Goal: Task Accomplishment & Management: Manage account settings

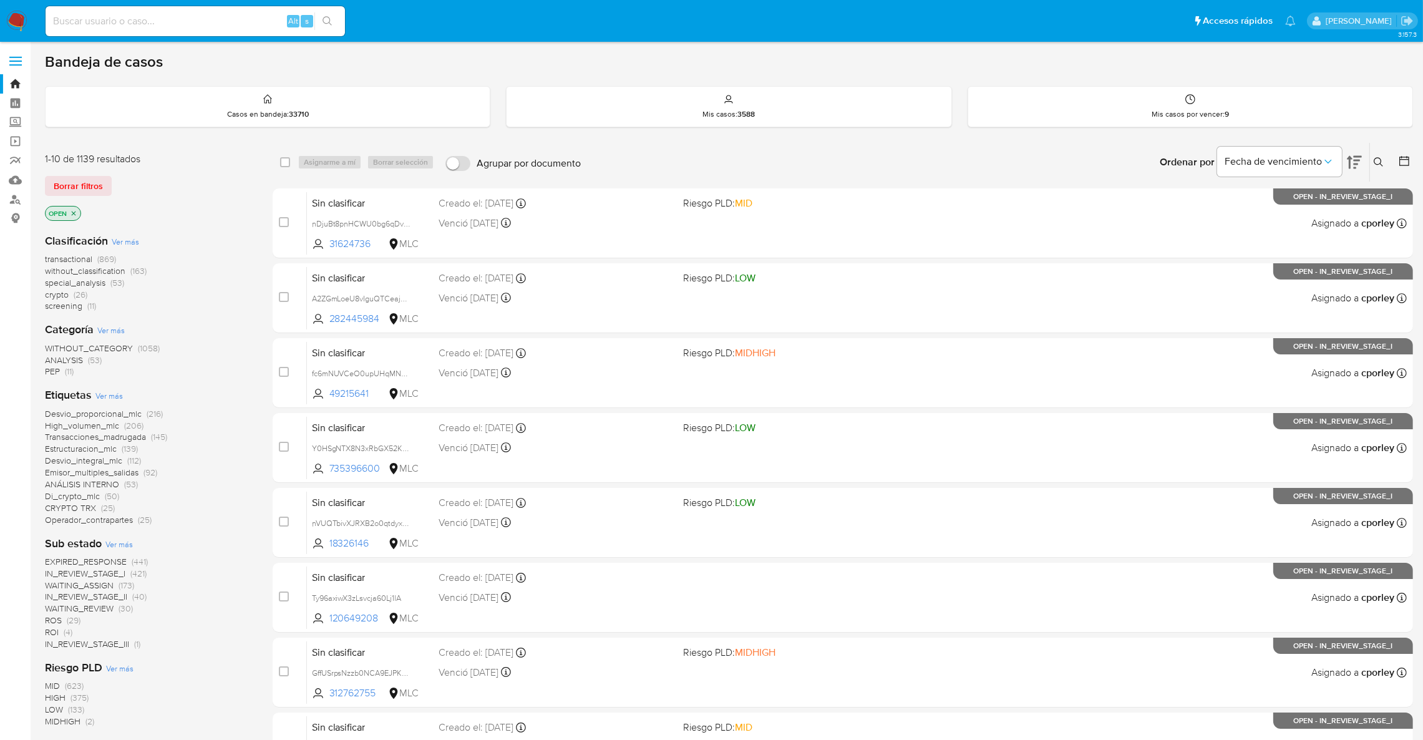
click at [52, 621] on span "ROS" at bounding box center [53, 620] width 17 height 12
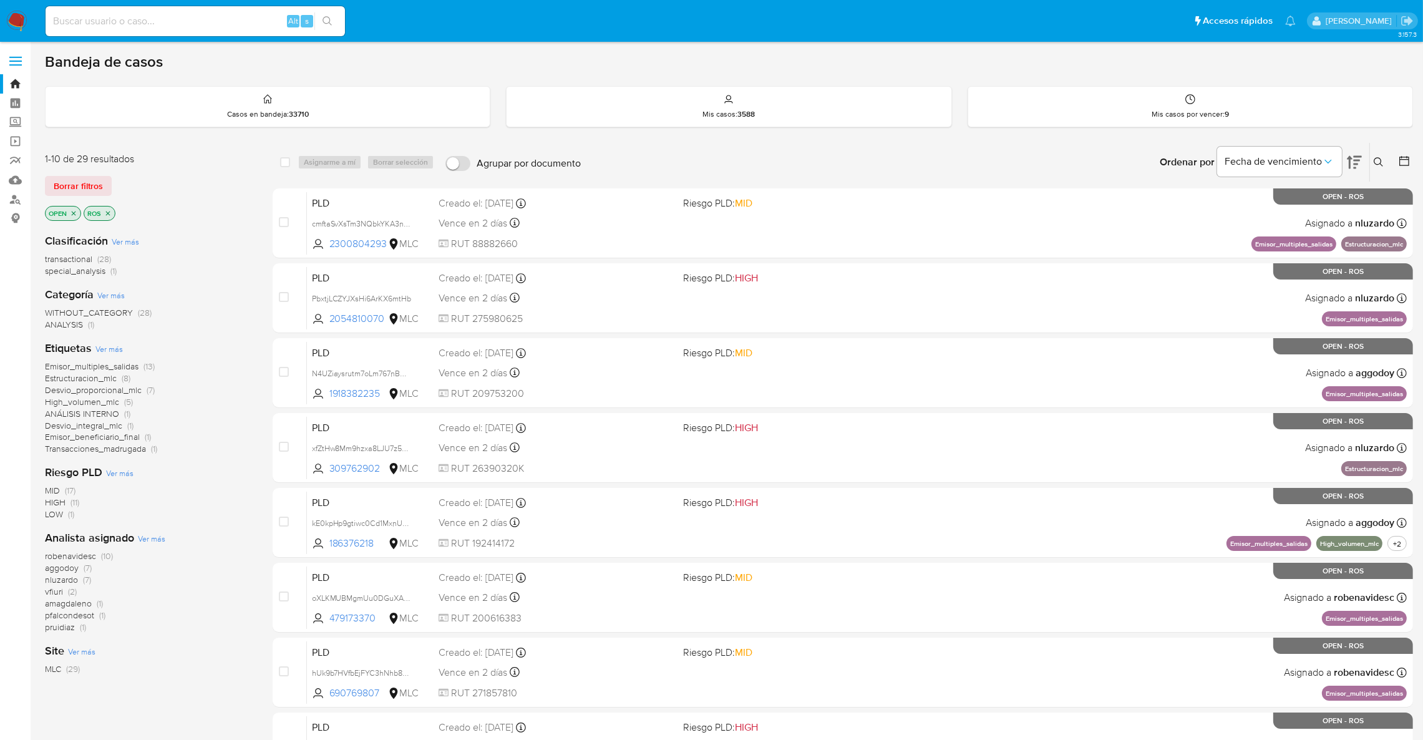
click at [70, 565] on span "aggodoy" at bounding box center [62, 567] width 34 height 12
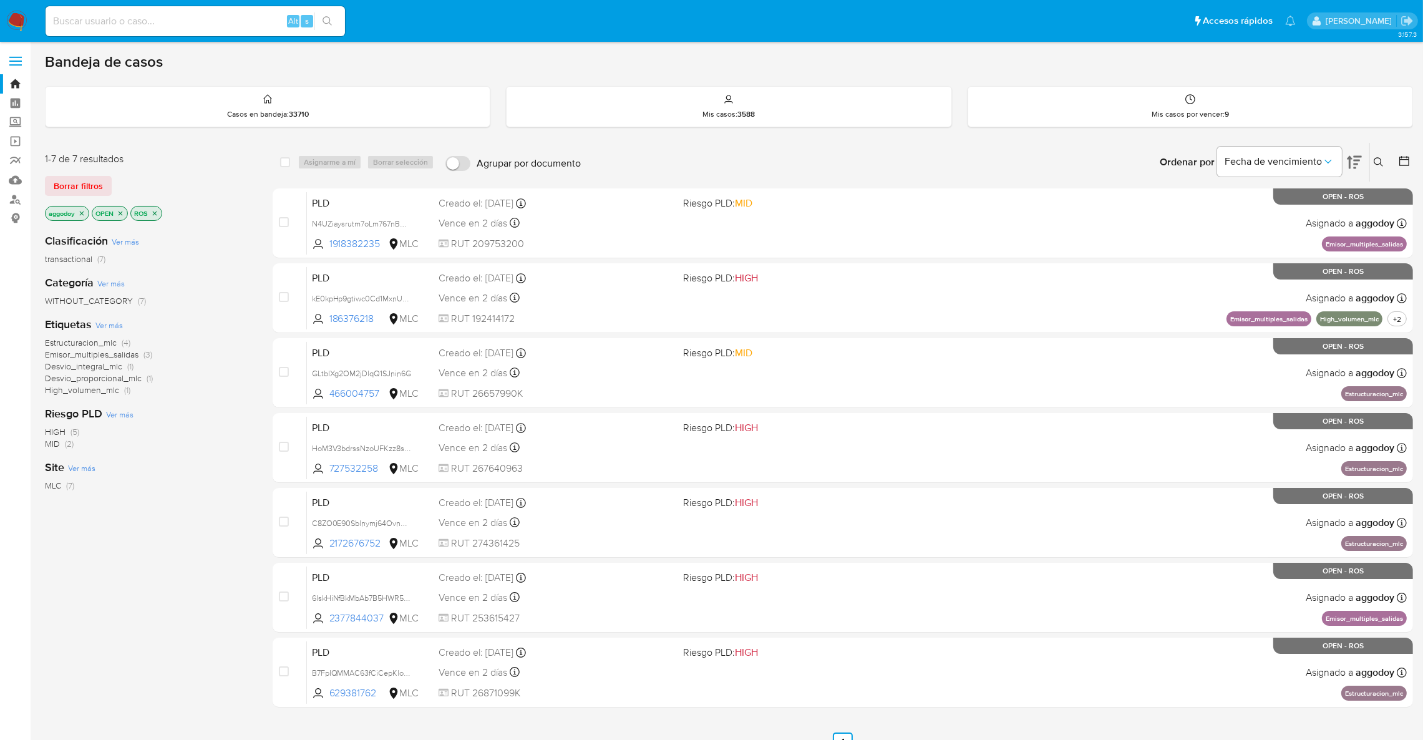
click at [238, 542] on div "Clasificación Ver más transactional (7) Categoría Ver más WITHOUT_CATEGORY (7) …" at bounding box center [149, 435] width 208 height 424
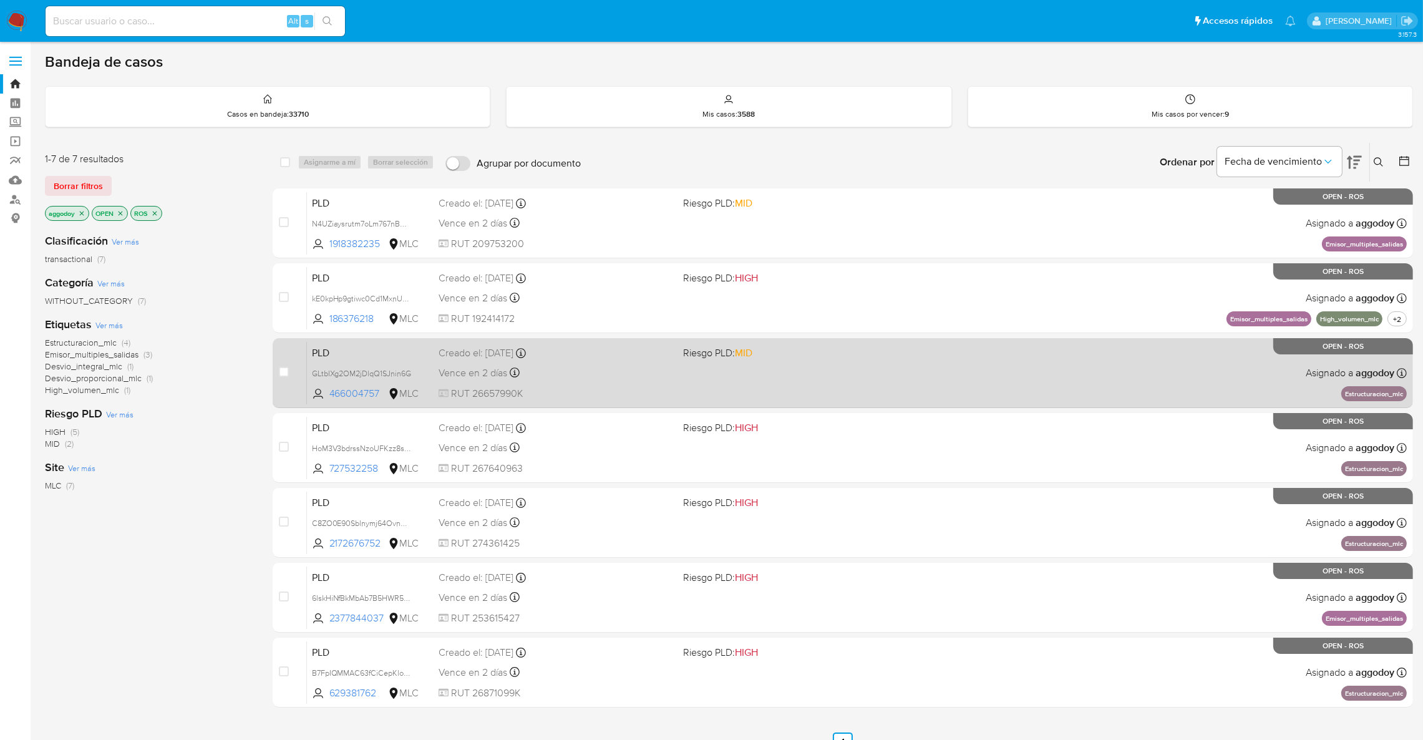
click at [1262, 369] on div "PLD GLtbIXg2OM2jDlqQ1SJnin6G 466004757 MLC Riesgo PLD: MID Creado el: 12/06/202…" at bounding box center [857, 372] width 1100 height 63
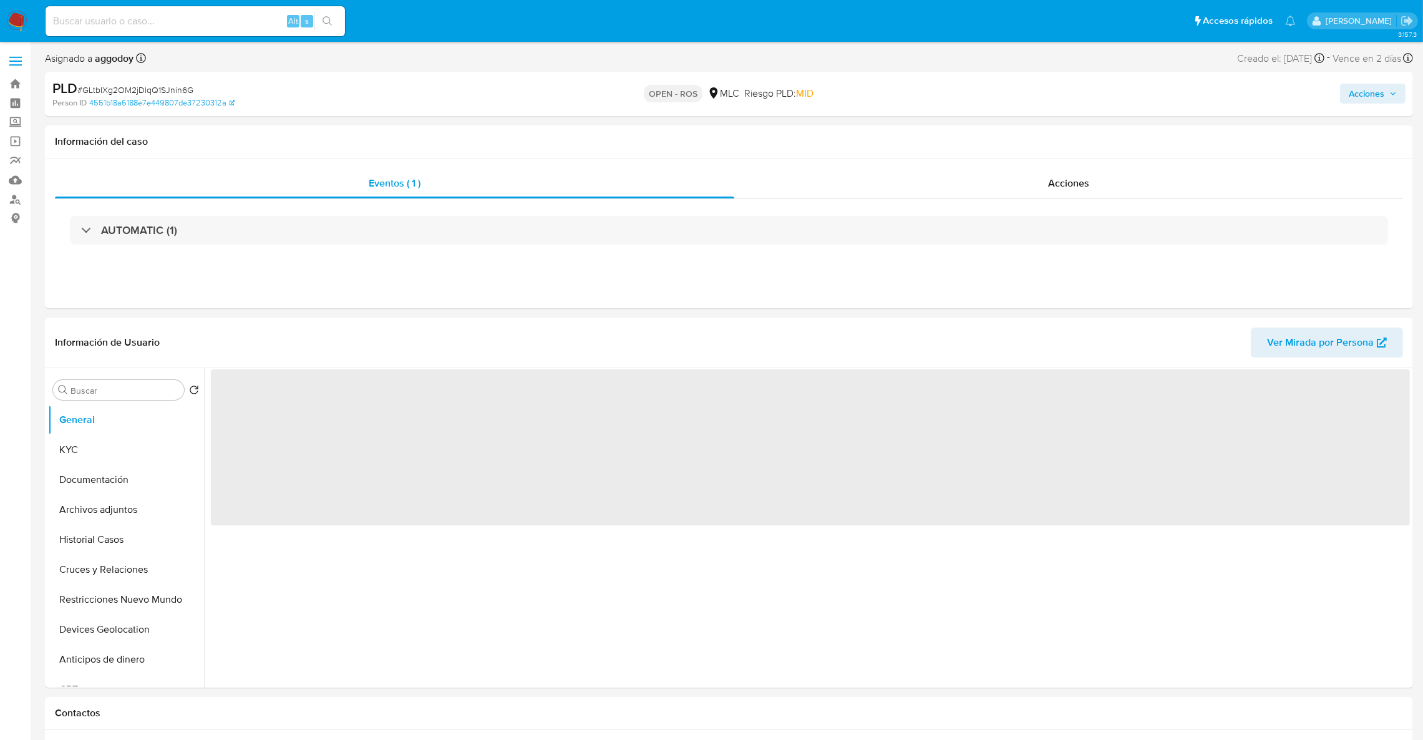
select select "10"
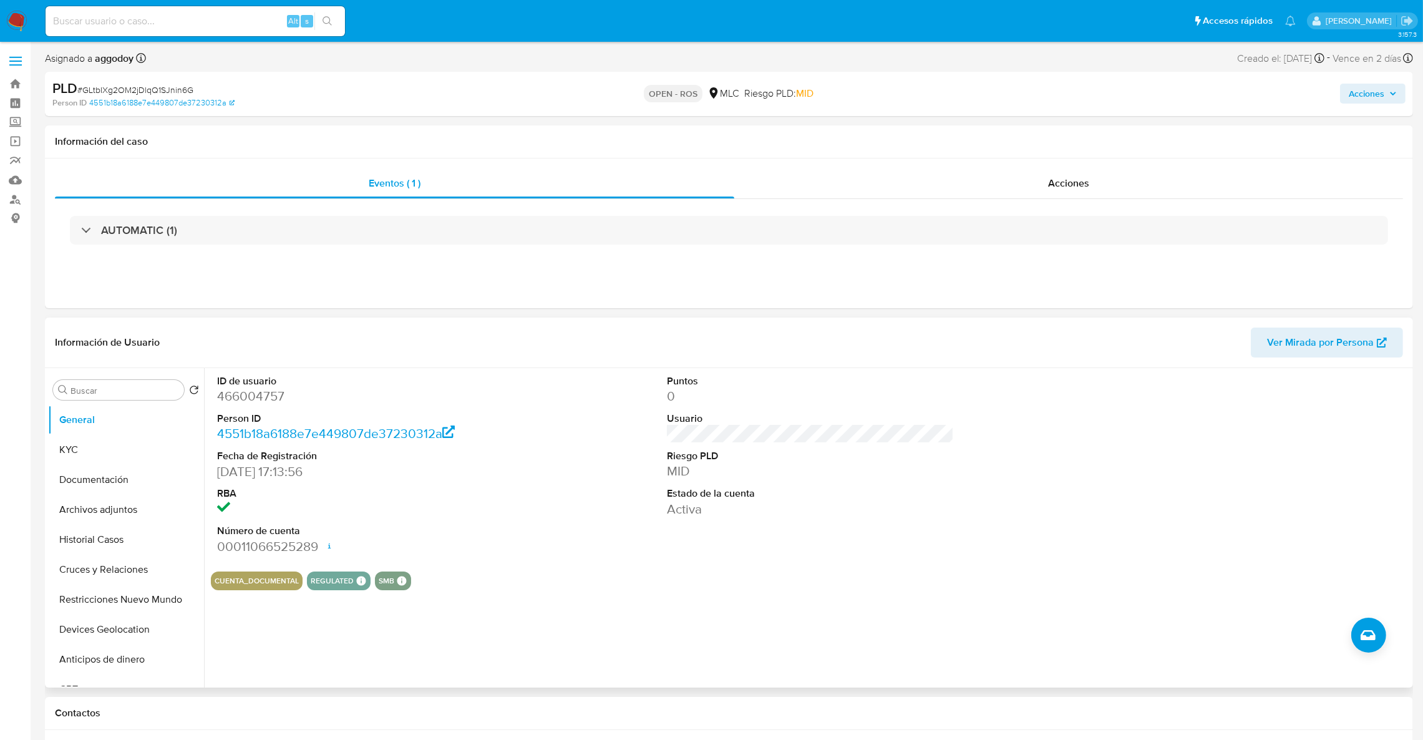
click at [253, 394] on dd "466004757" at bounding box center [361, 395] width 288 height 17
copy dd "466004757"
click at [12, 81] on link "Bandeja" at bounding box center [74, 83] width 148 height 19
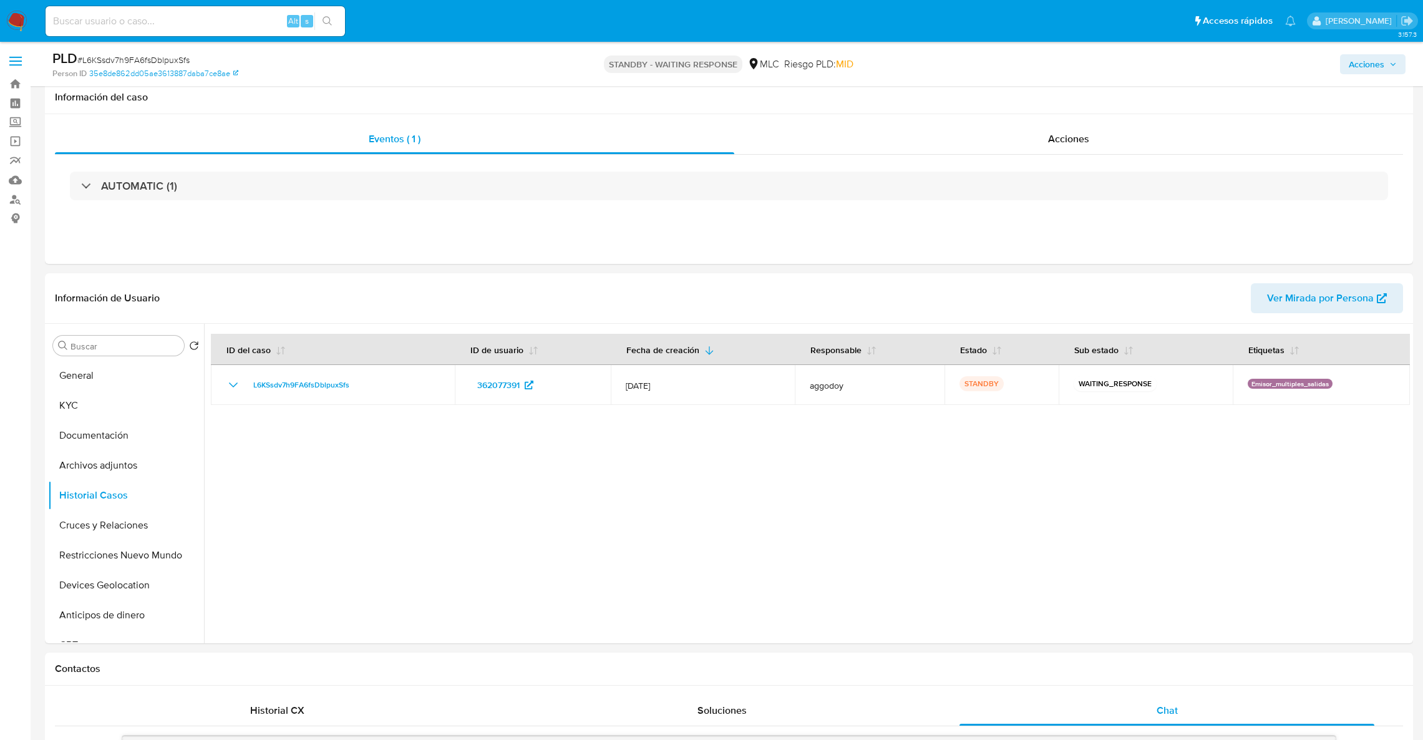
select select "10"
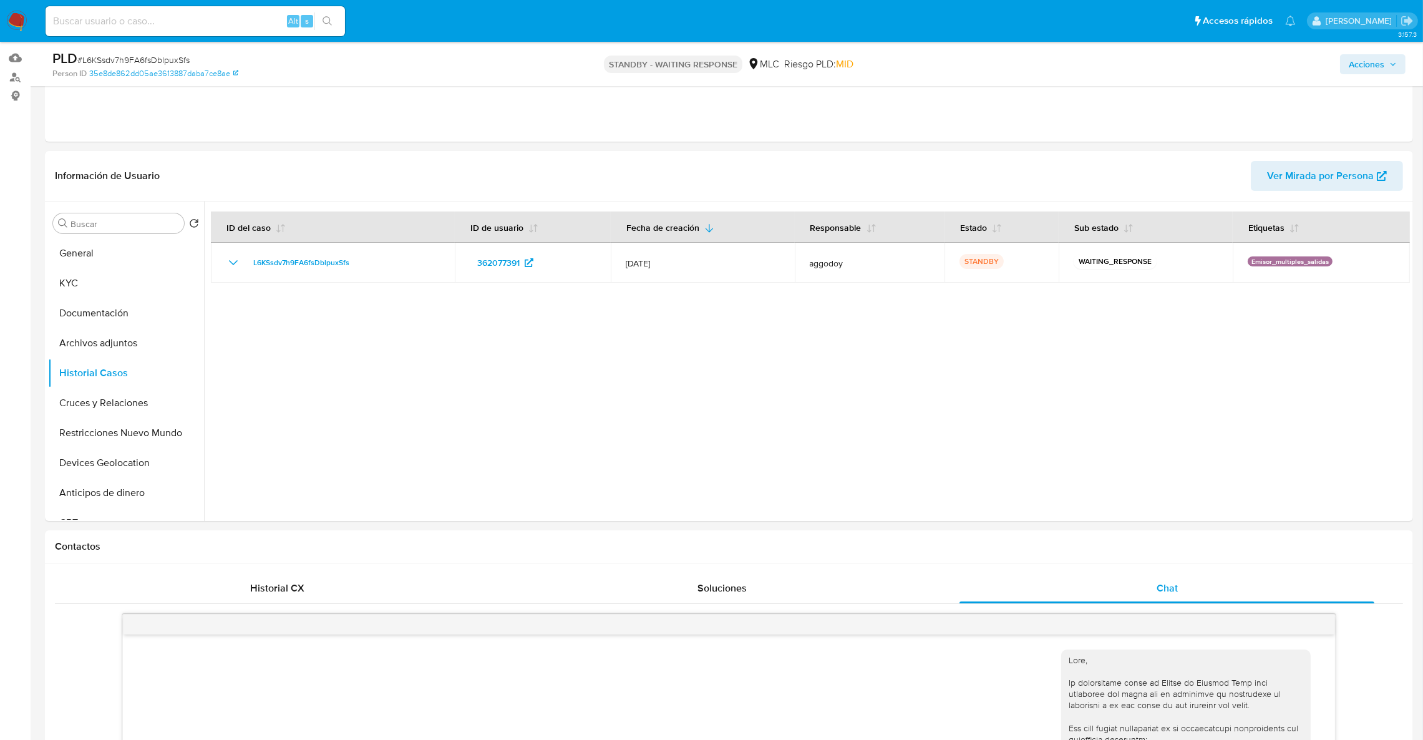
scroll to position [57, 0]
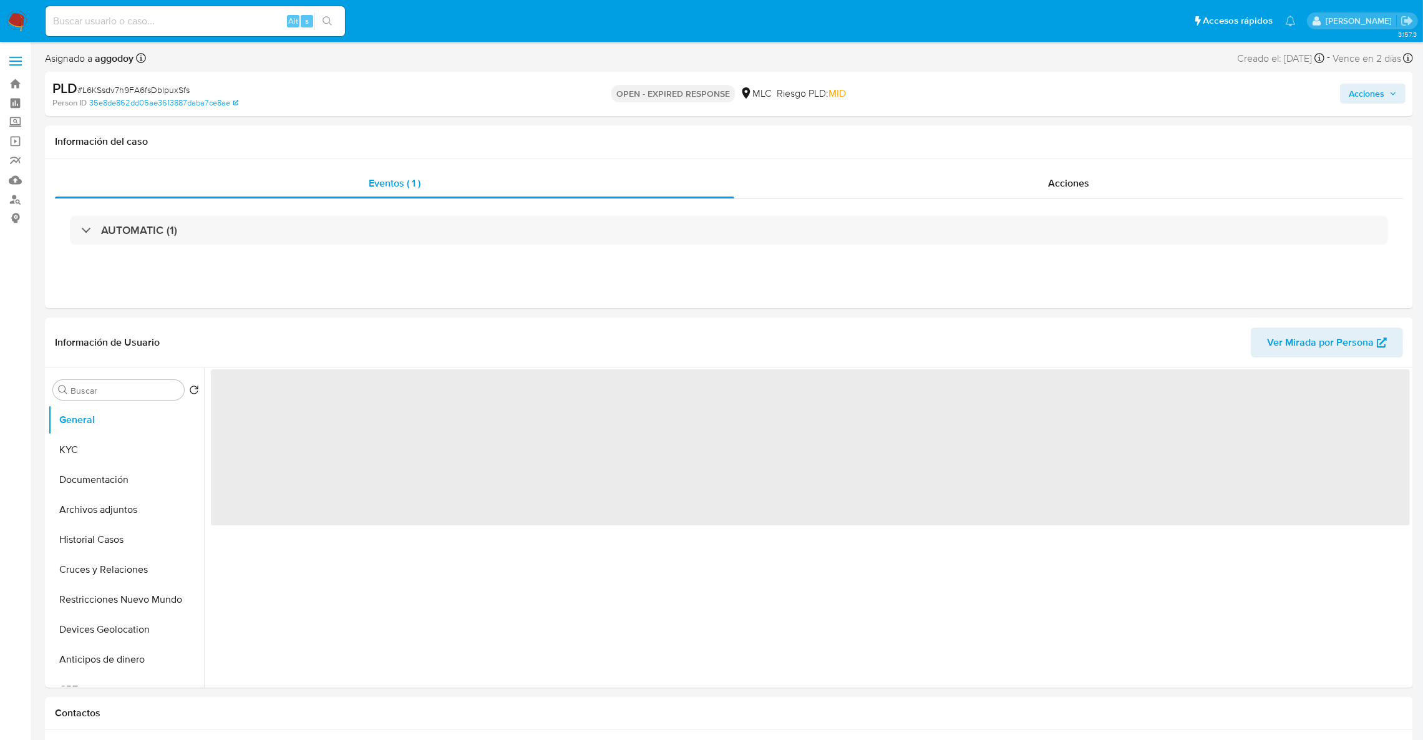
select select "10"
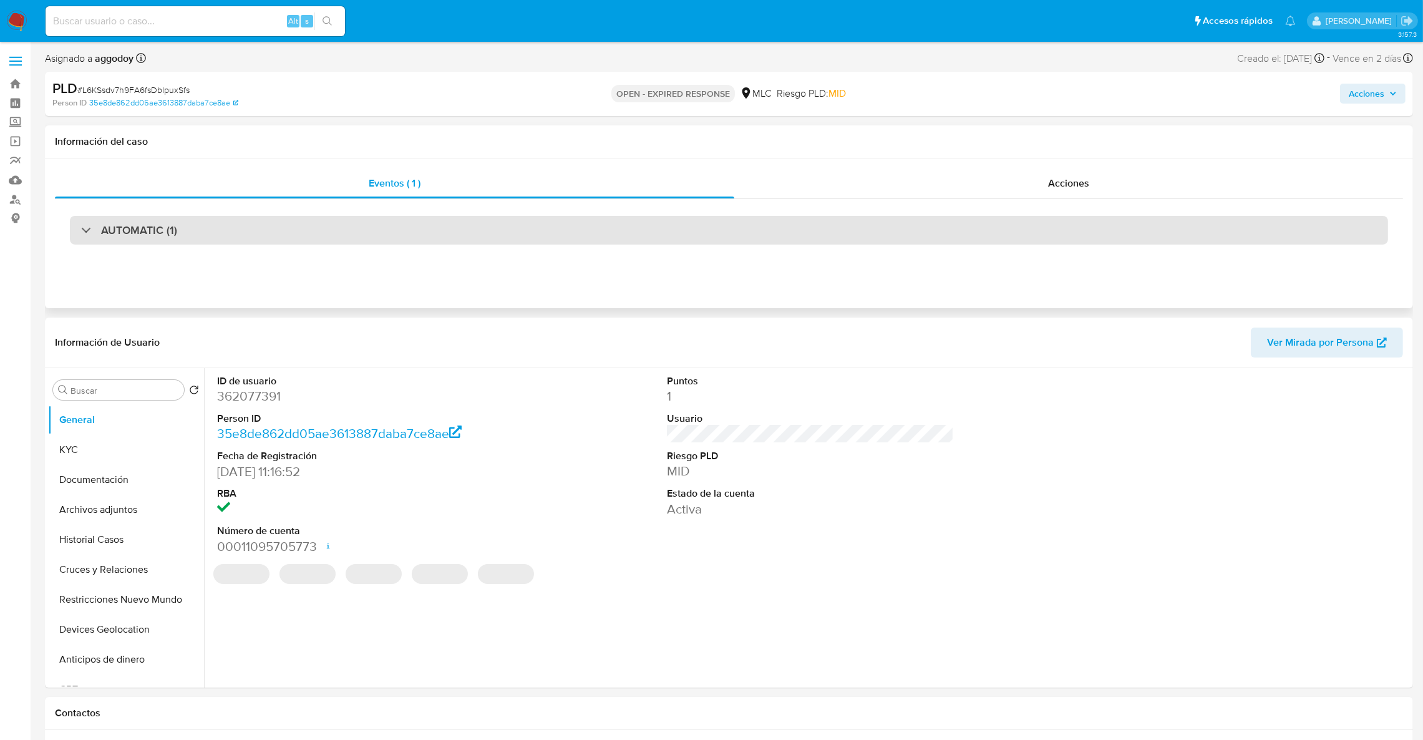
select select "10"
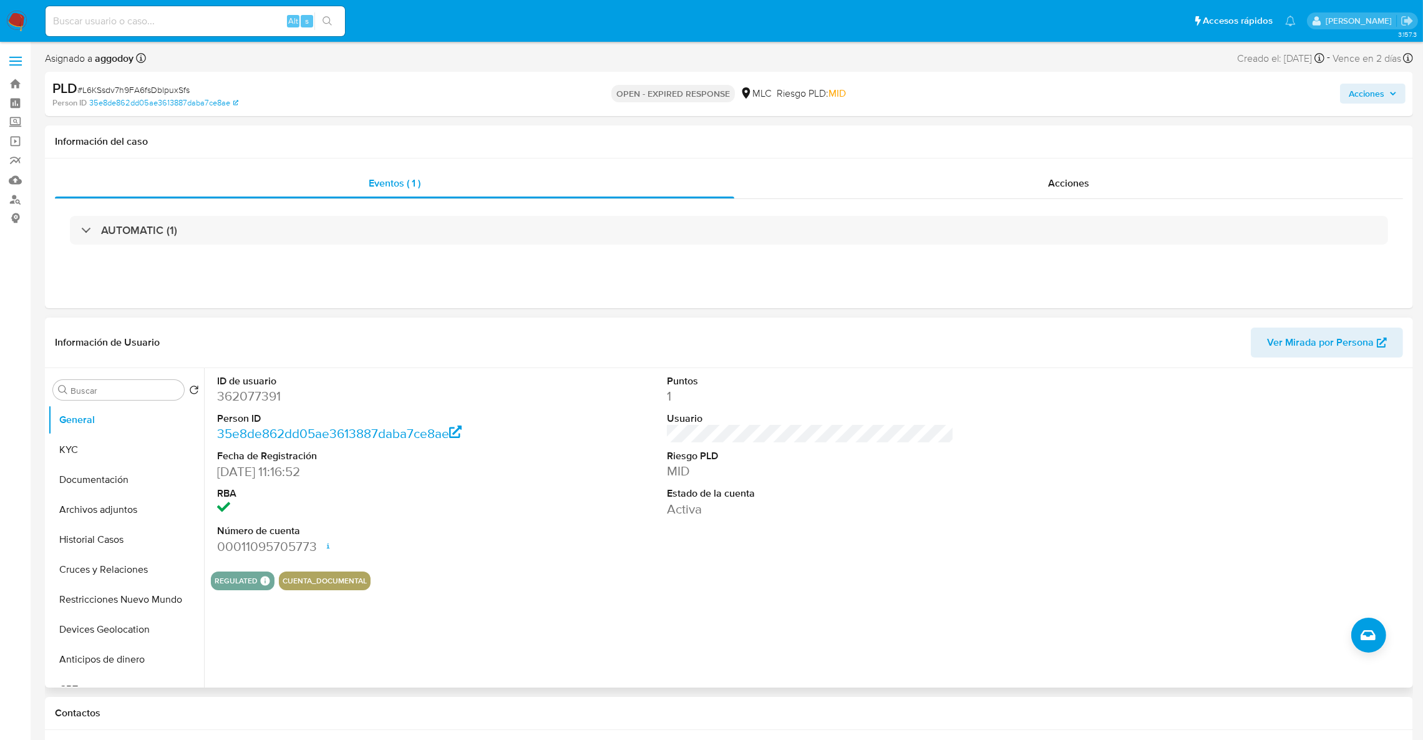
click at [255, 396] on dd "362077391" at bounding box center [361, 395] width 288 height 17
copy dd "362077391"
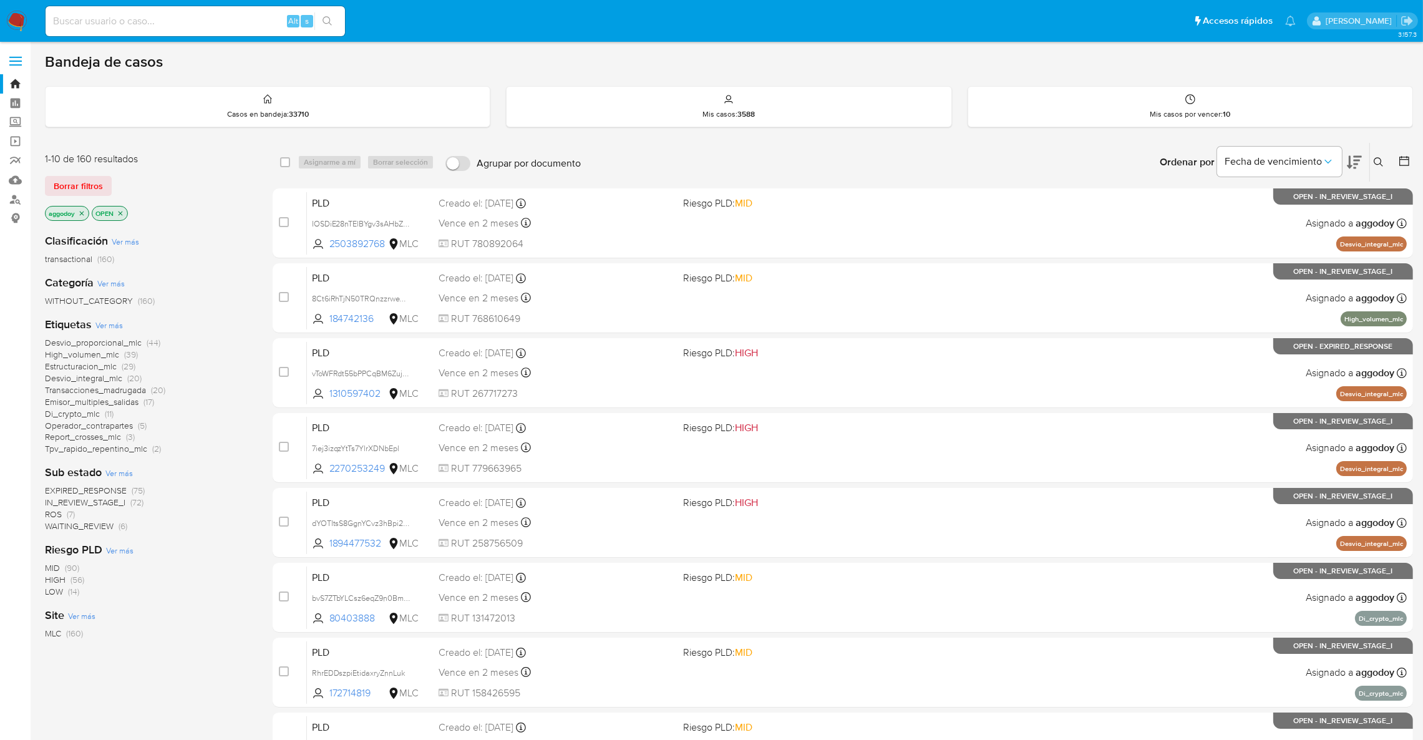
click at [1383, 160] on icon at bounding box center [1379, 162] width 10 height 10
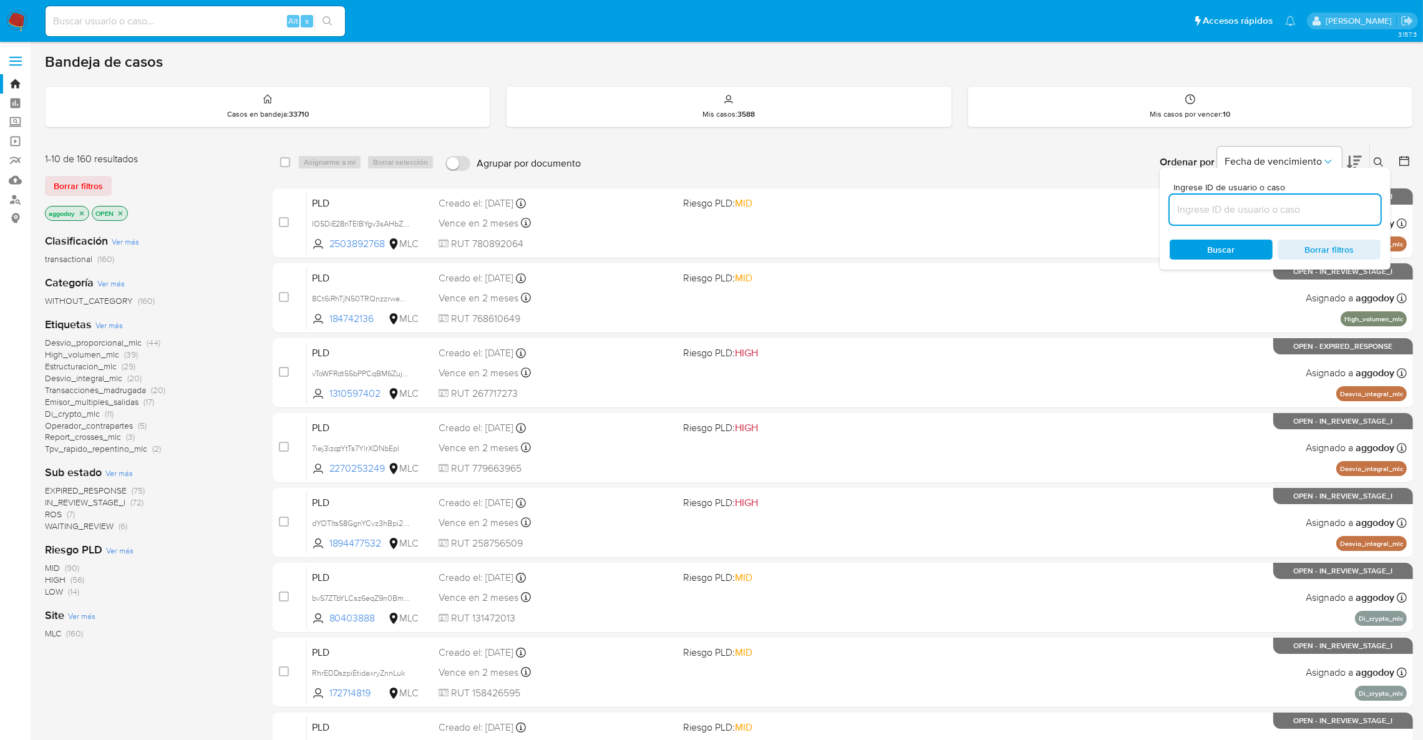
click at [1260, 211] on input at bounding box center [1275, 210] width 211 height 16
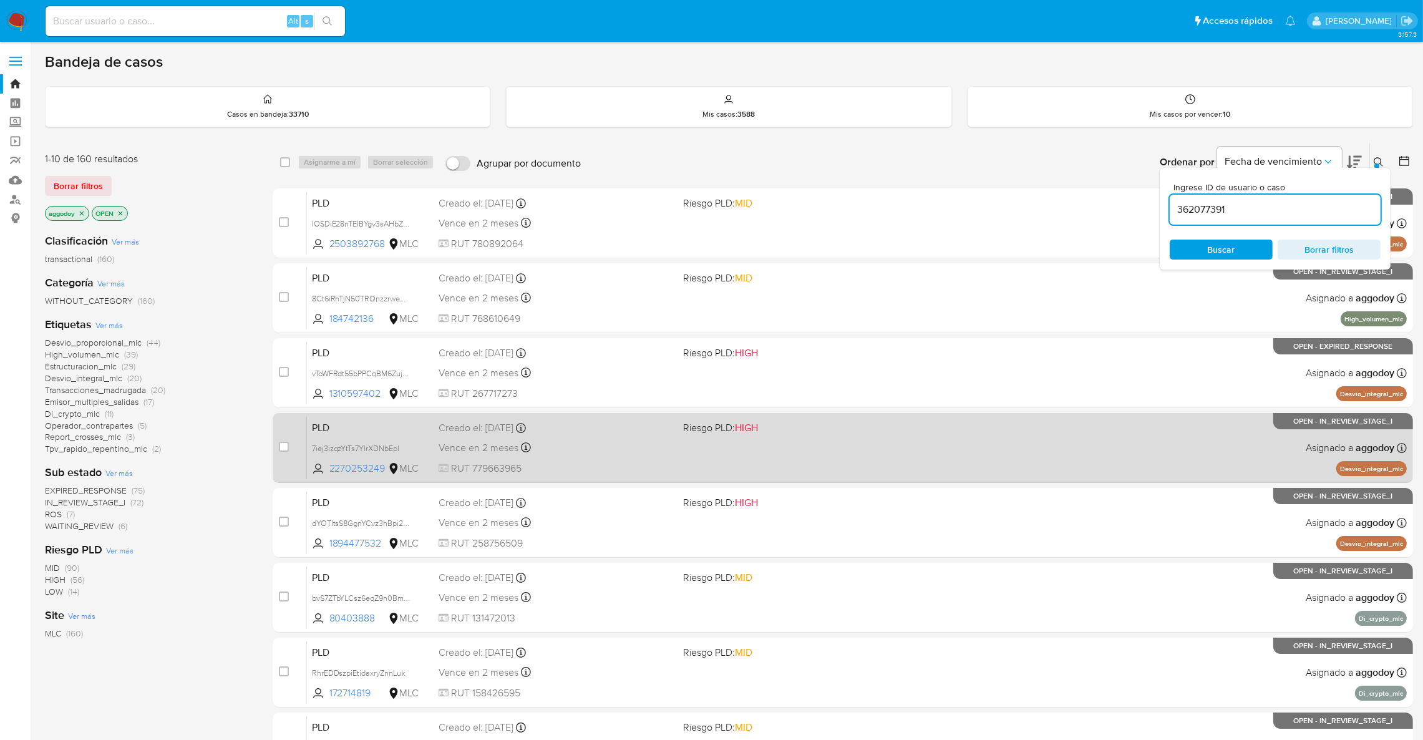
type input "362077391"
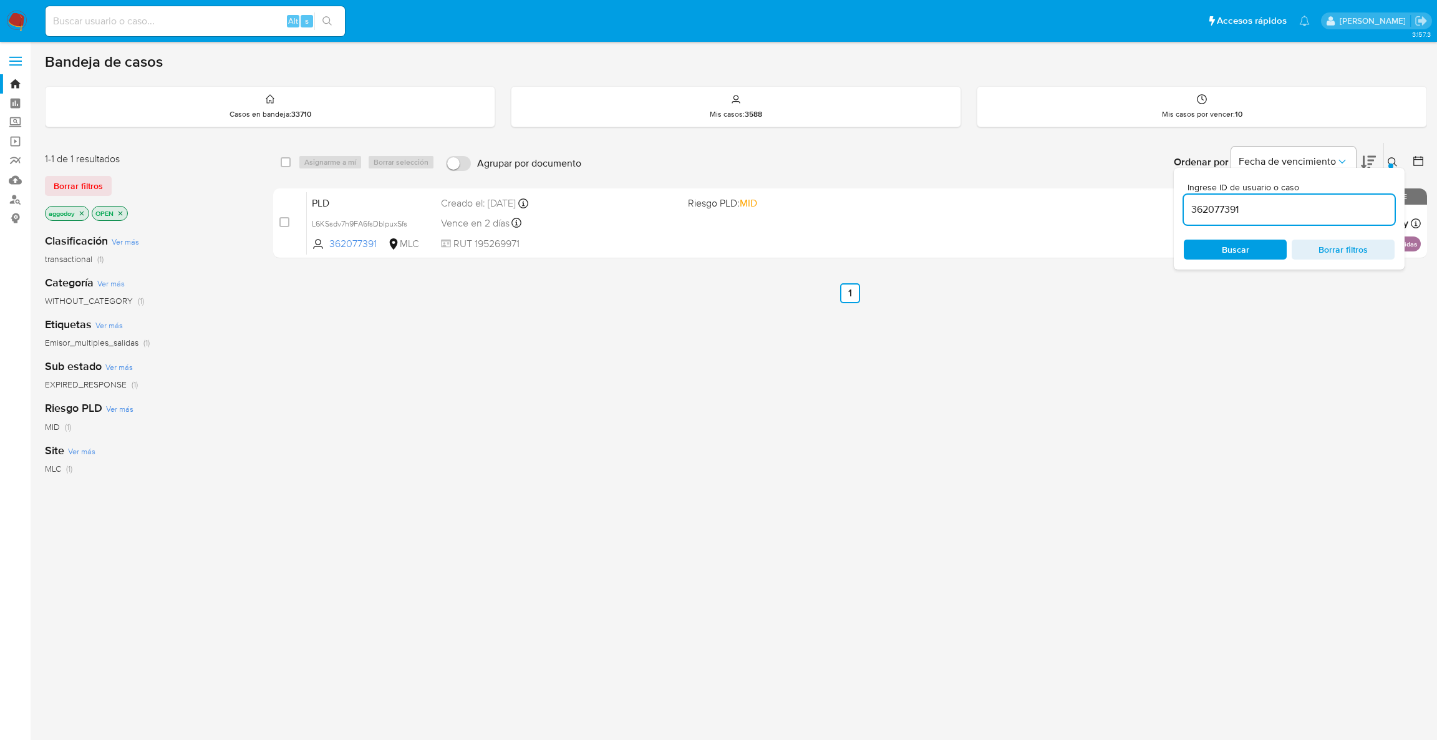
click at [1384, 158] on button at bounding box center [1394, 162] width 21 height 15
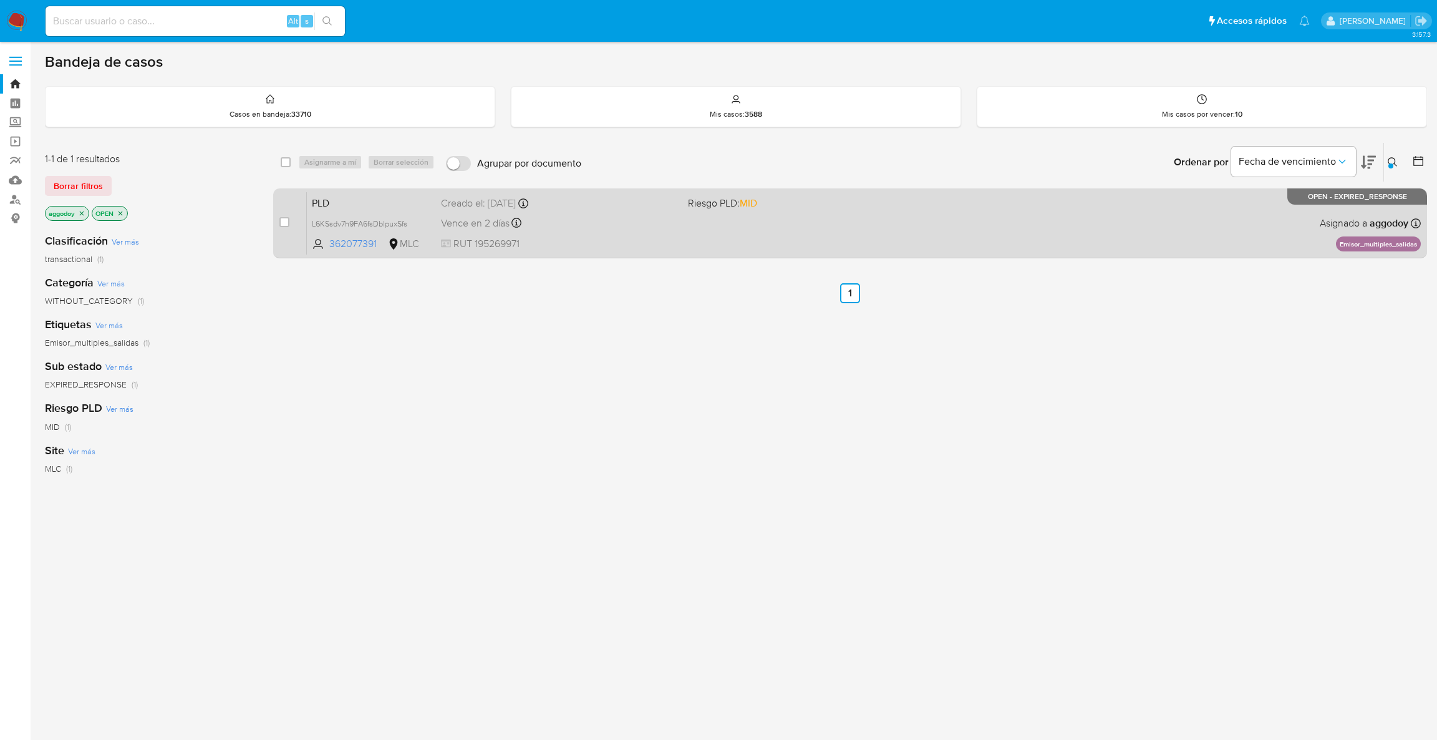
click at [289, 223] on div "case-item-checkbox No es posible asignar el caso" at bounding box center [292, 223] width 27 height 63
click at [288, 222] on input "checkbox" at bounding box center [284, 222] width 10 height 10
checkbox input "true"
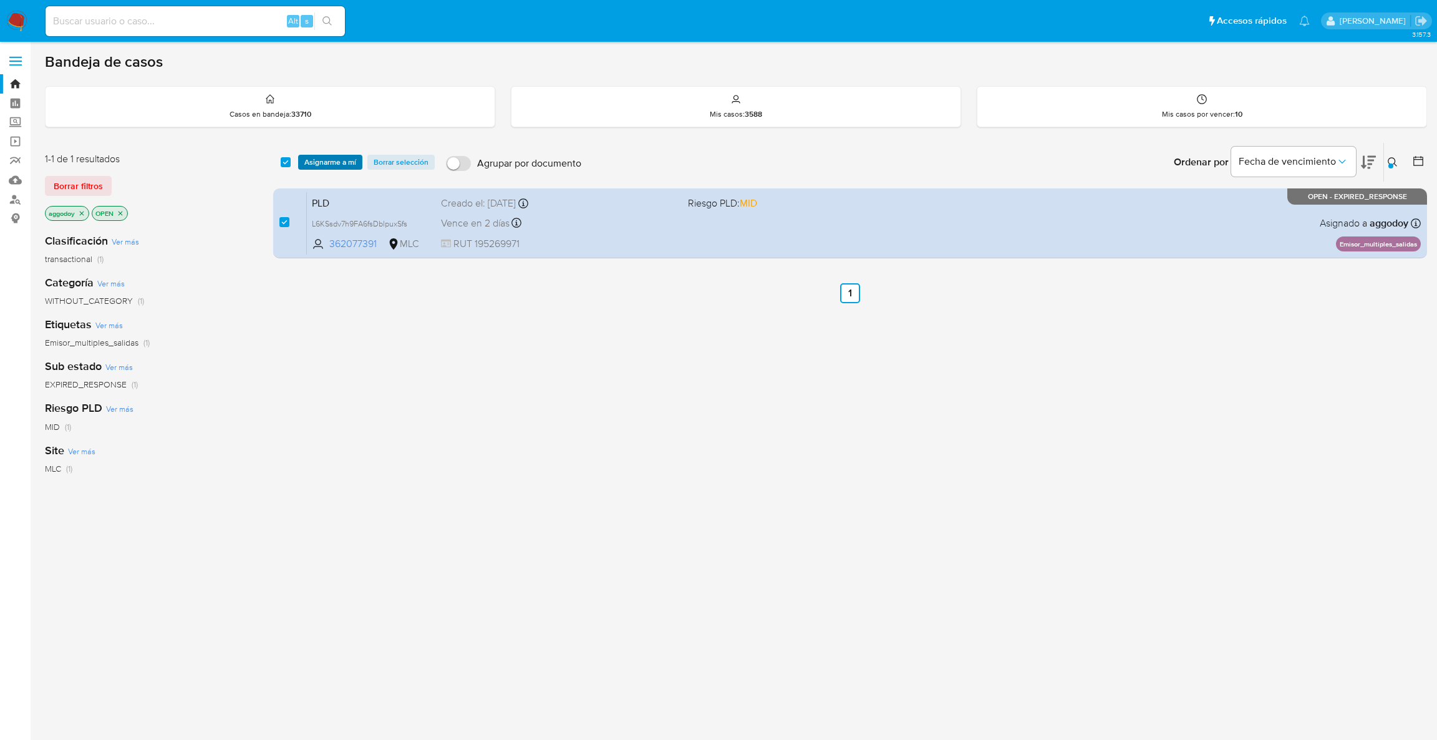
click at [340, 156] on span "Asignarme a mí" at bounding box center [330, 162] width 52 height 12
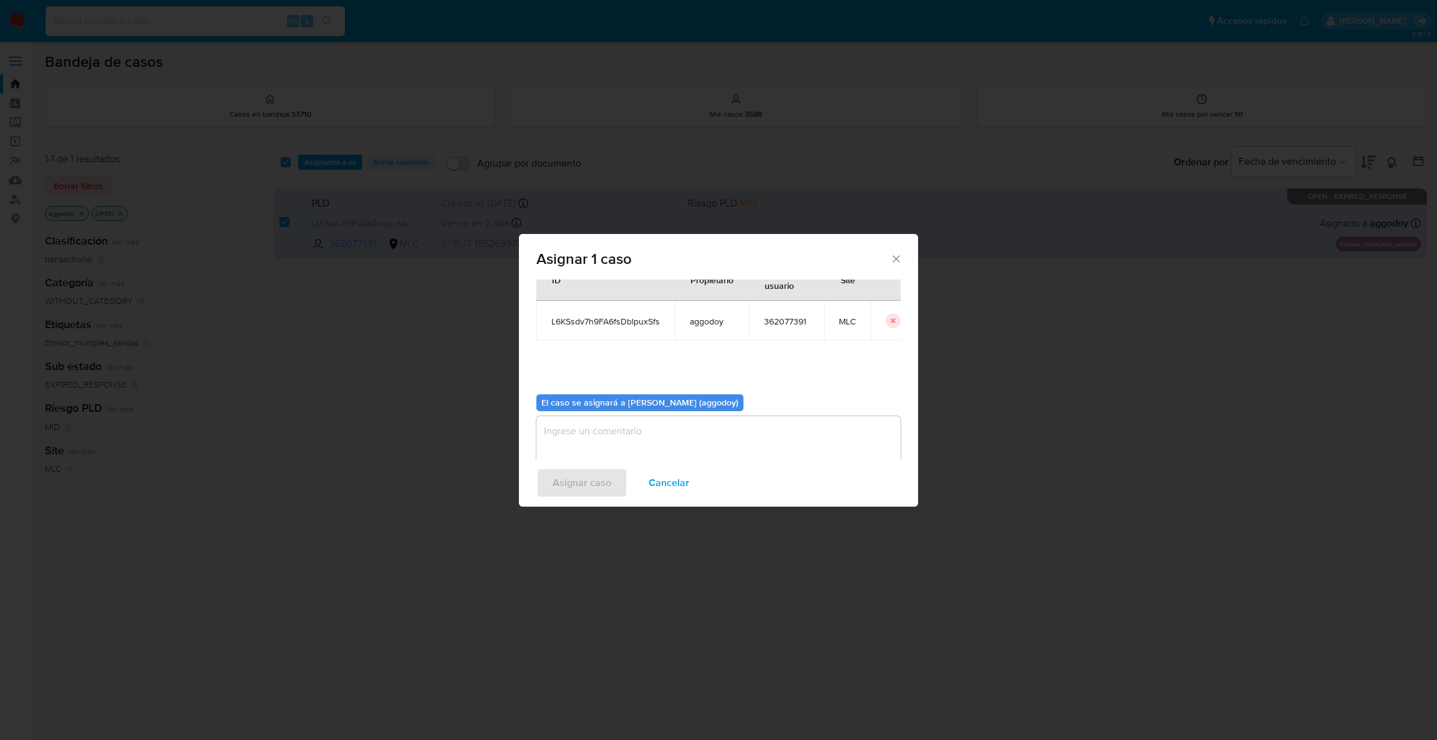
scroll to position [64, 0]
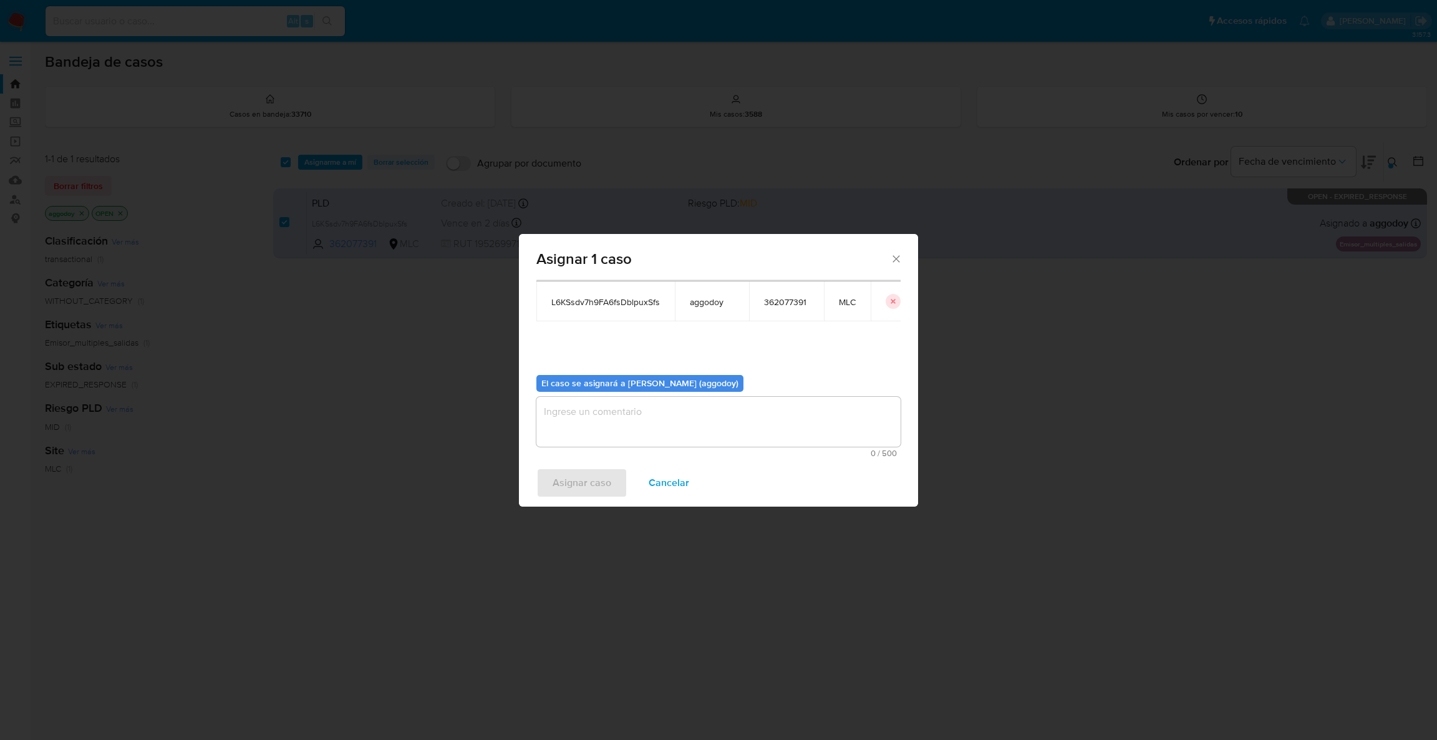
click at [783, 424] on textarea "assign-modal" at bounding box center [719, 422] width 364 height 50
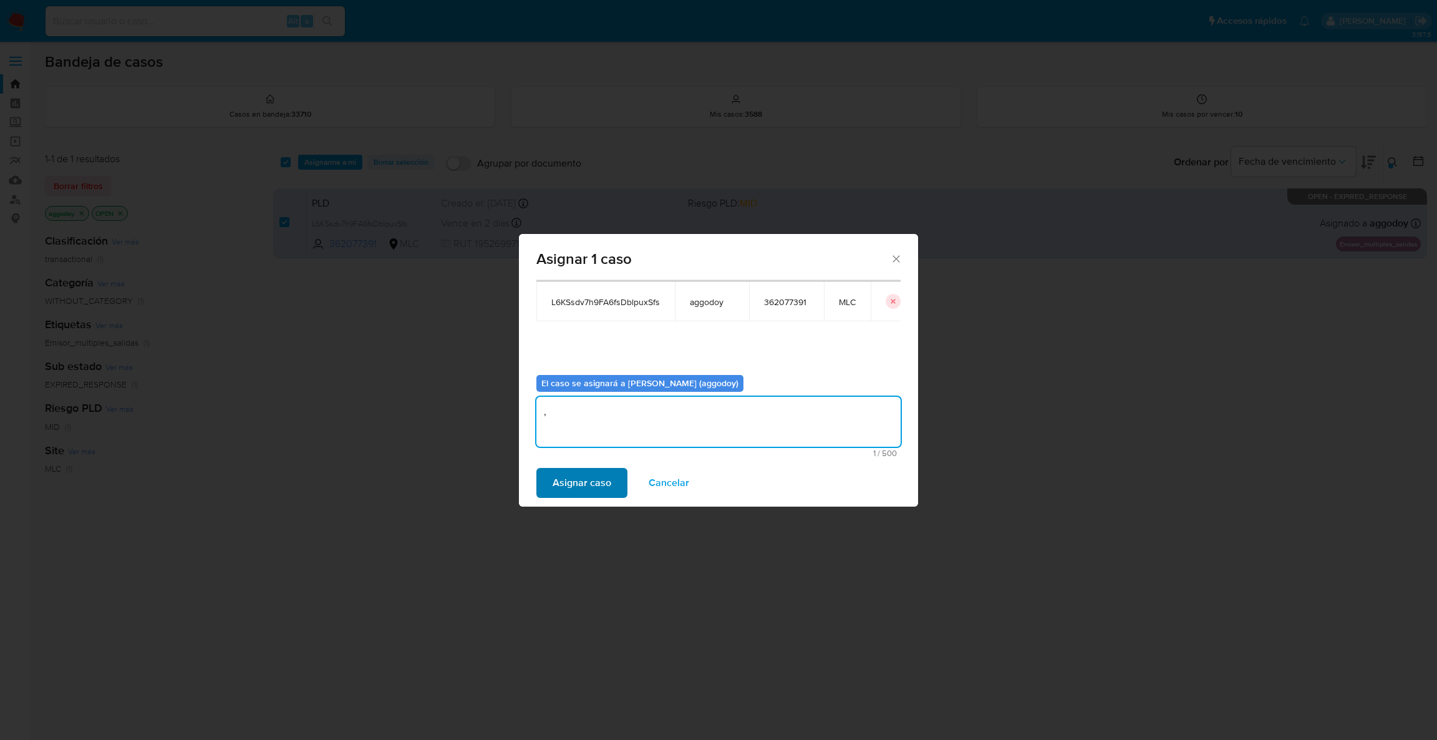
type textarea ","
click at [602, 490] on span "Asignar caso" at bounding box center [582, 482] width 59 height 27
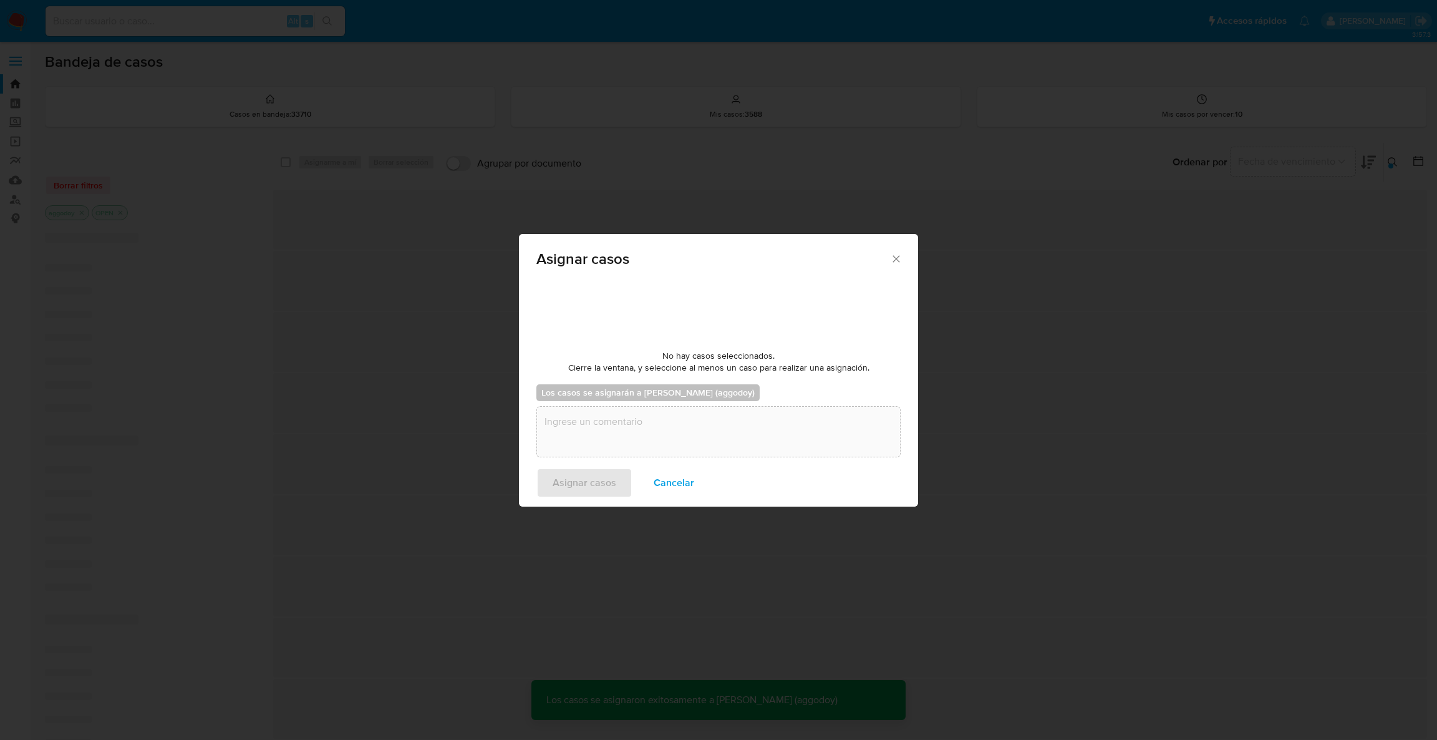
checkbox input "false"
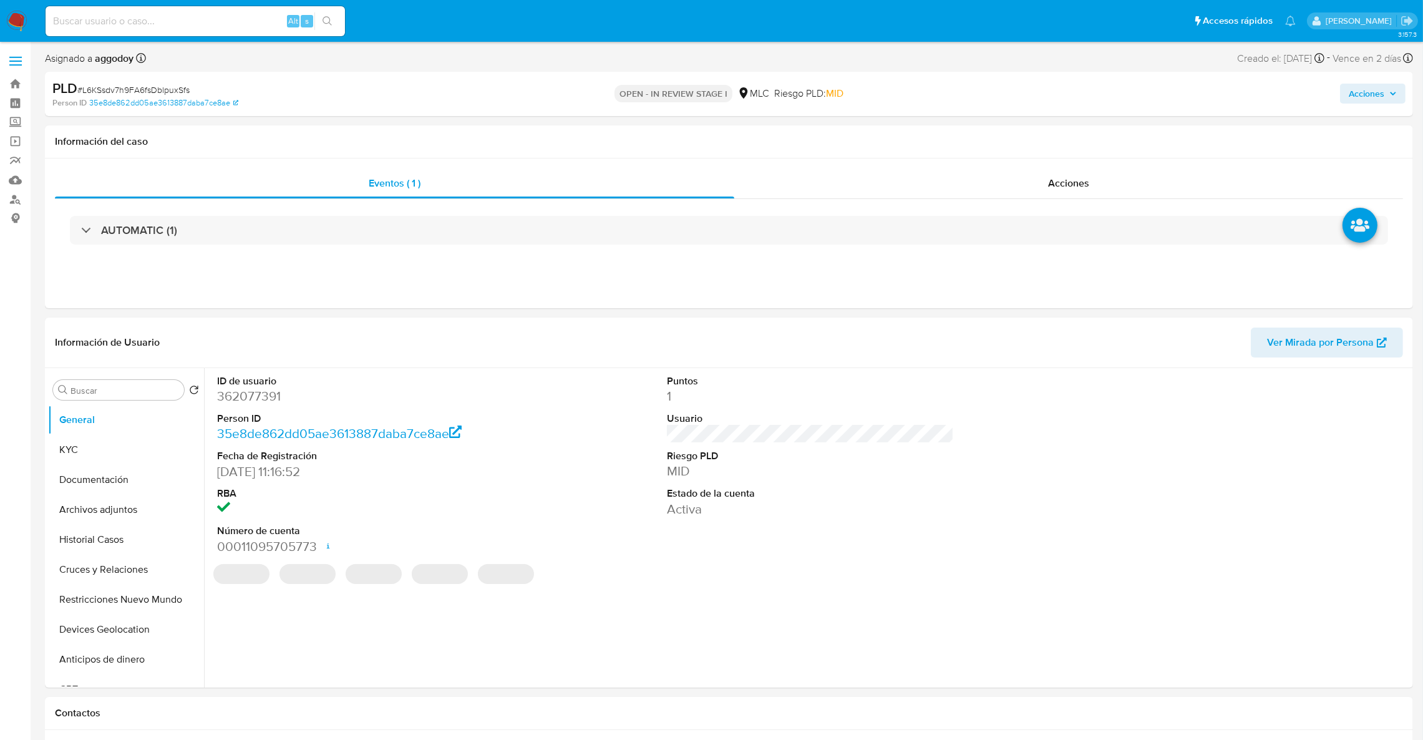
select select "10"
click at [84, 513] on button "Archivos adjuntos" at bounding box center [121, 510] width 146 height 30
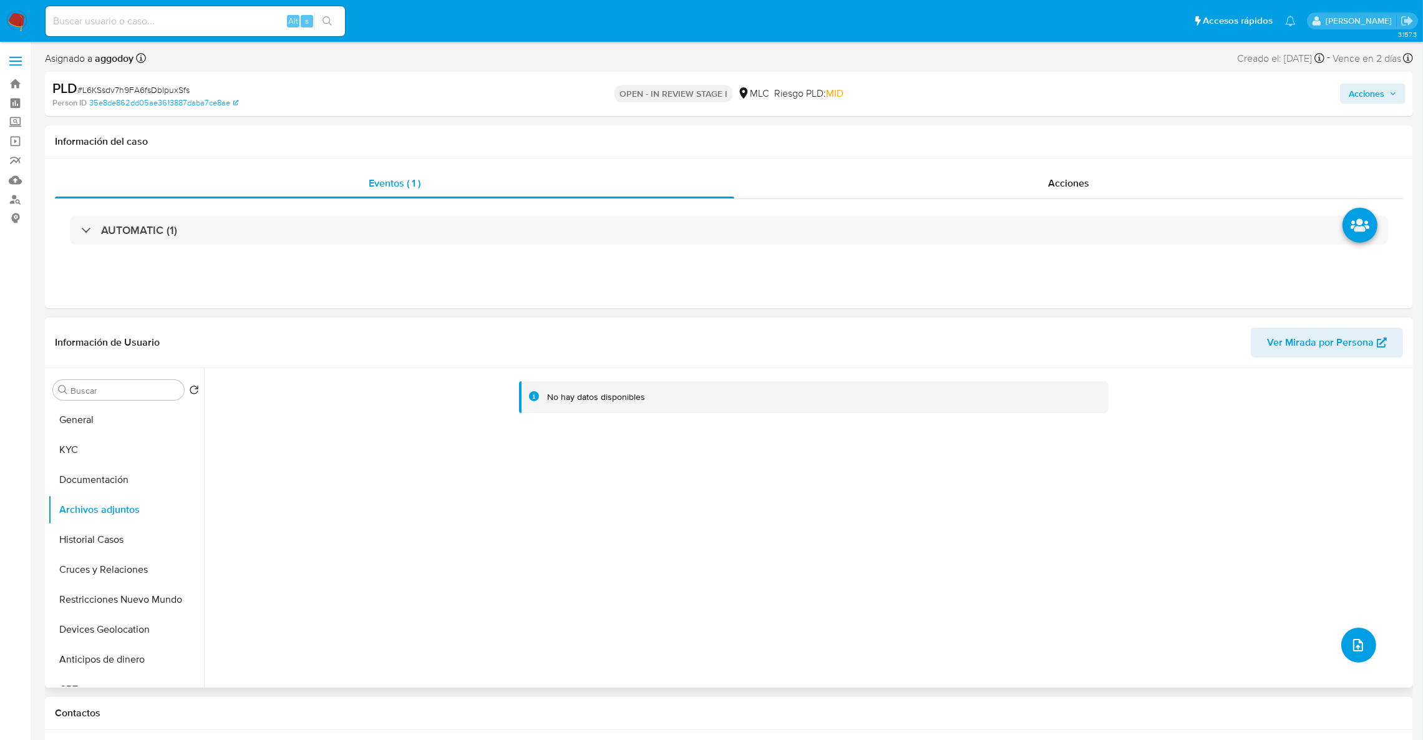
click at [1343, 638] on button "upload-file" at bounding box center [1358, 645] width 35 height 35
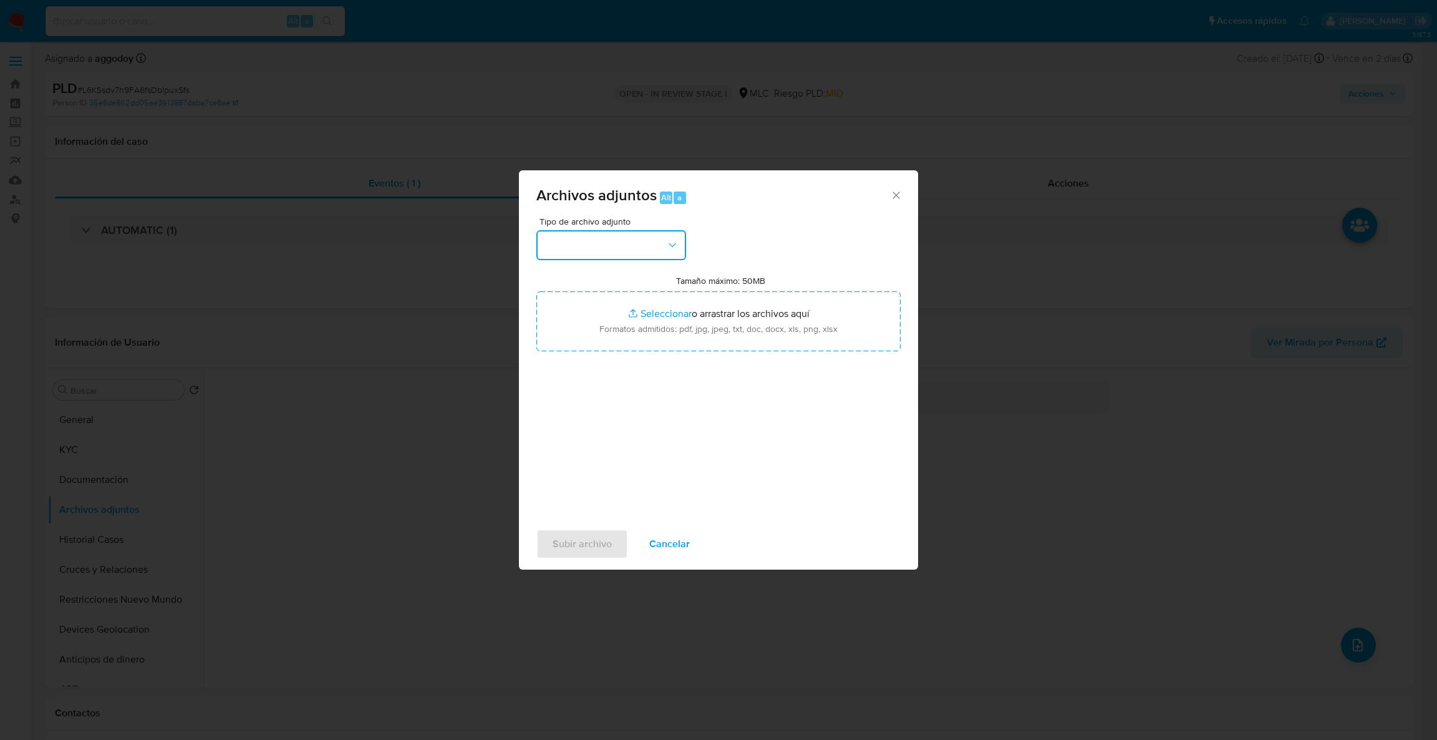
click at [652, 246] on button "button" at bounding box center [612, 245] width 150 height 30
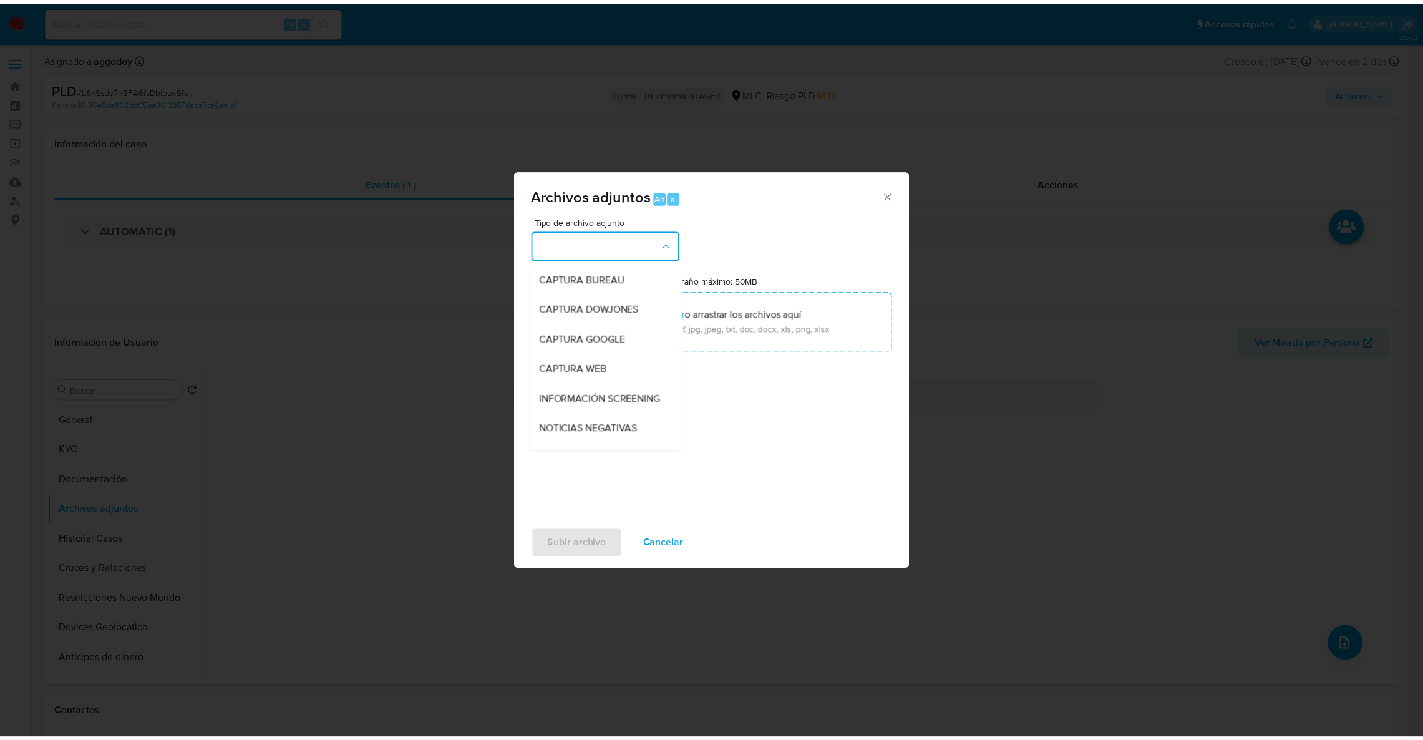
scroll to position [90, 0]
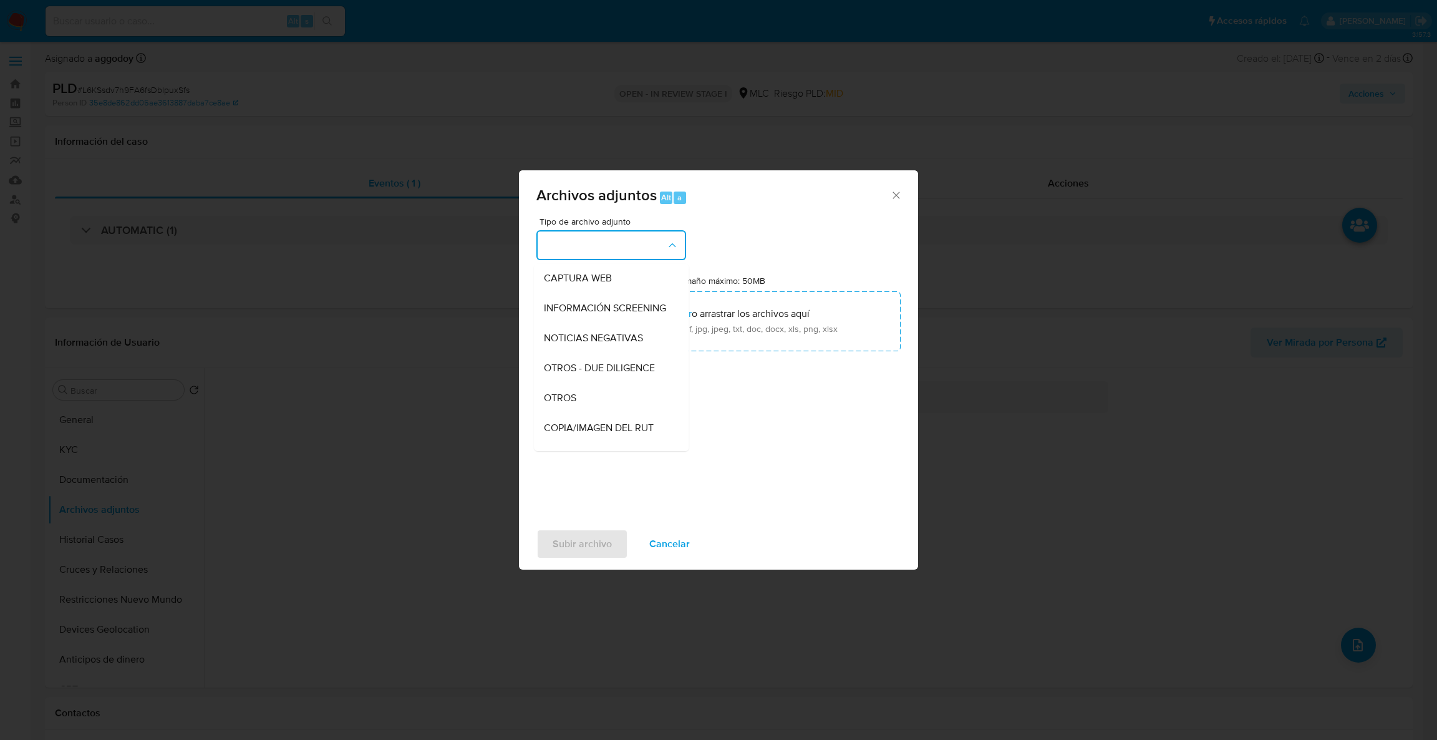
drag, startPoint x: 566, startPoint y: 402, endPoint x: 581, endPoint y: 381, distance: 26.8
click at [566, 401] on div "OTROS" at bounding box center [607, 398] width 127 height 30
click at [597, 362] on div "Tipo de archivo adjunto OTROS Tamaño máximo: 50MB Seleccionar archivos Seleccio…" at bounding box center [719, 364] width 364 height 294
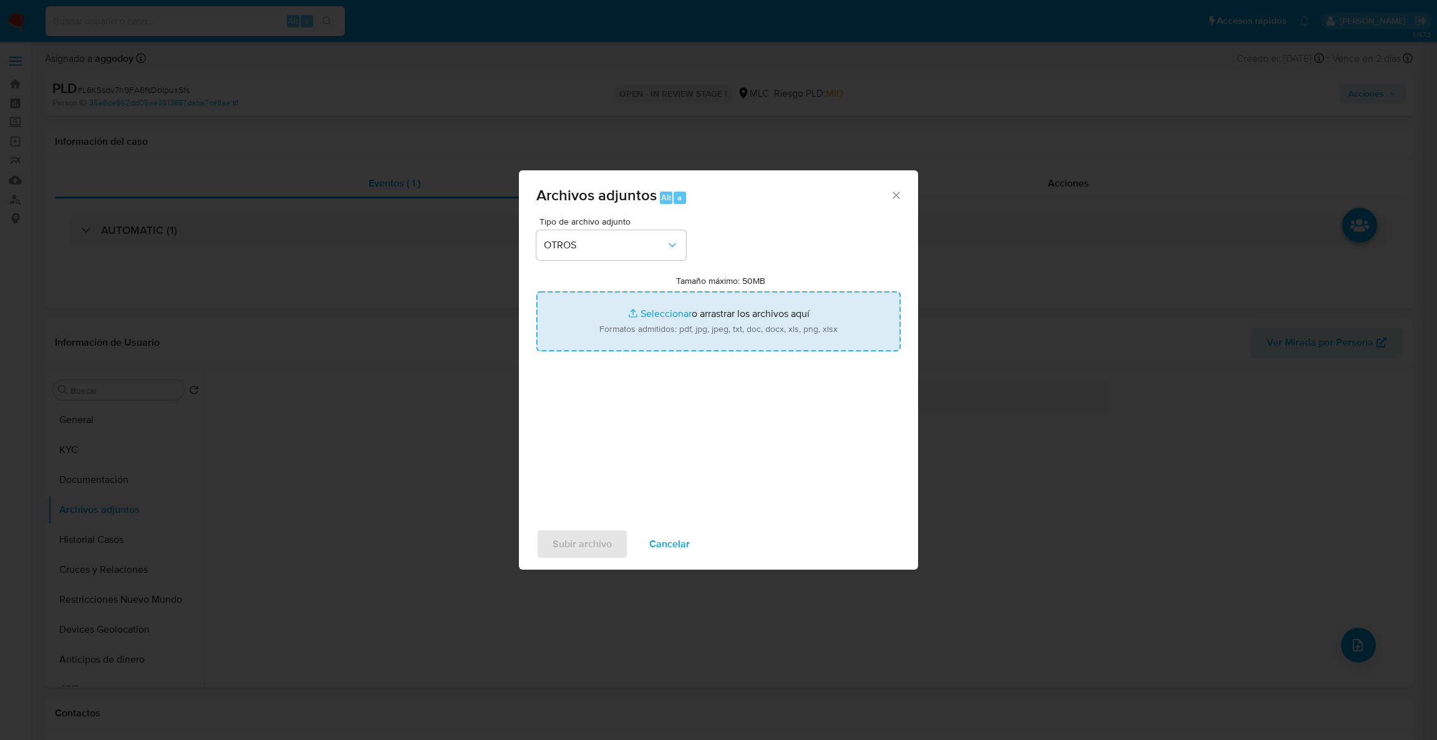
click at [598, 336] on input "Tamaño máximo: 50MB Seleccionar archivos" at bounding box center [719, 321] width 364 height 60
type input "C:\fakepath\362077391Movimientos .xlsx"
click at [677, 344] on input "Tamaño máximo: 50MB Seleccionar archivos" at bounding box center [719, 321] width 364 height 60
type input "C:\fakepath\Case Log - 362077391.pdf"
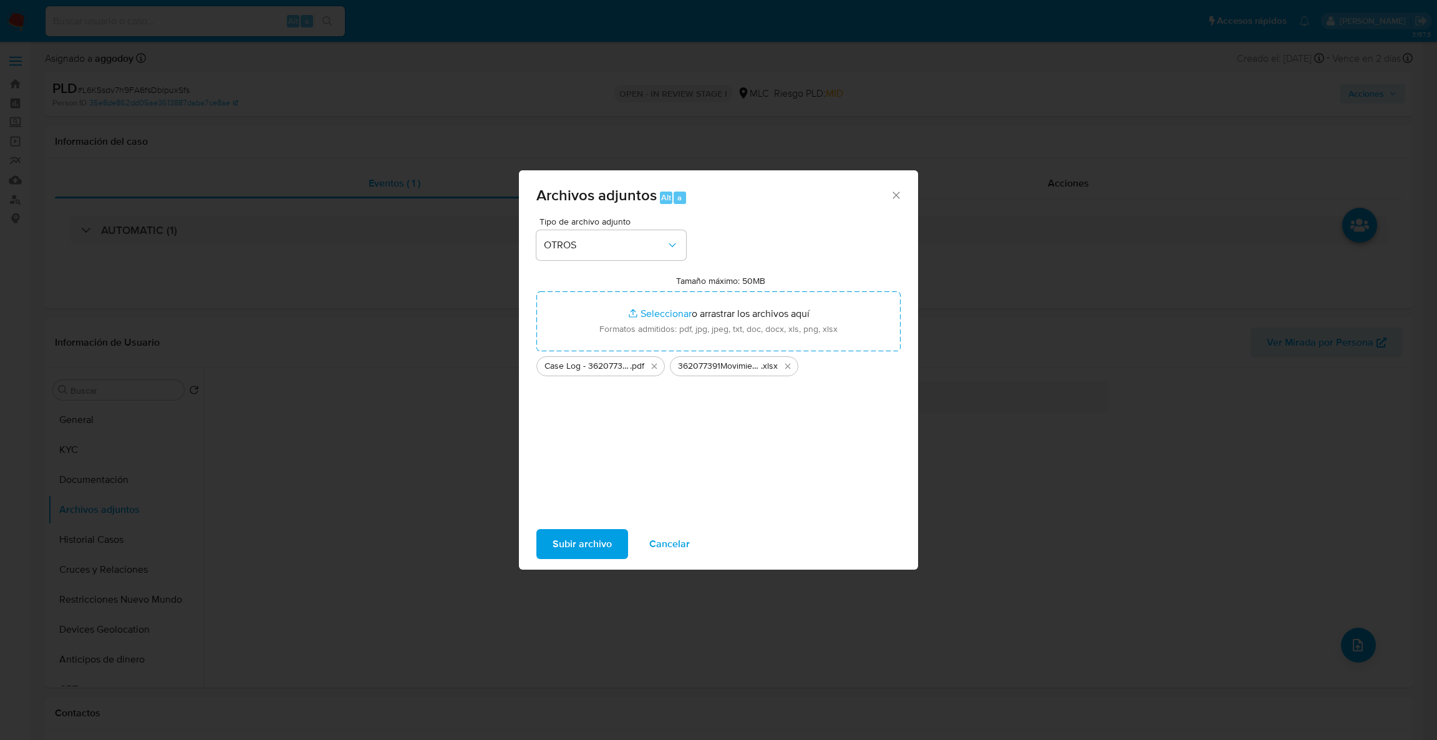
drag, startPoint x: 590, startPoint y: 529, endPoint x: 590, endPoint y: 522, distance: 6.9
click at [590, 522] on div "Subir archivo Cancelar" at bounding box center [718, 543] width 399 height 47
click at [583, 545] on span "Subir archivo" at bounding box center [582, 543] width 59 height 27
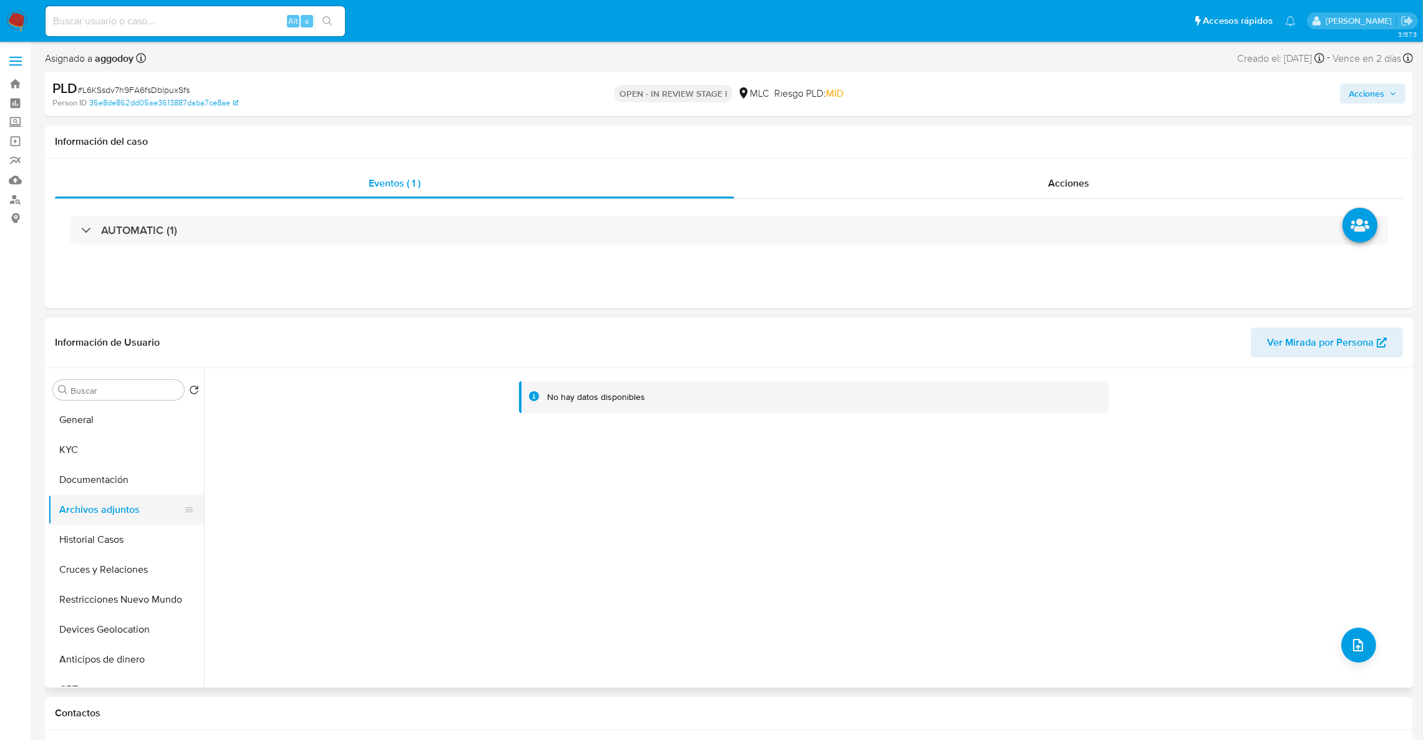
drag, startPoint x: 143, startPoint y: 484, endPoint x: 129, endPoint y: 523, distance: 41.8
click at [132, 516] on ul "General KYC Documentación Archivos adjuntos Historial Casos Cruces y Relaciones…" at bounding box center [126, 545] width 156 height 281
click at [129, 523] on button "Archivos adjuntos" at bounding box center [121, 510] width 146 height 30
click at [119, 540] on button "Historial Casos" at bounding box center [121, 540] width 146 height 30
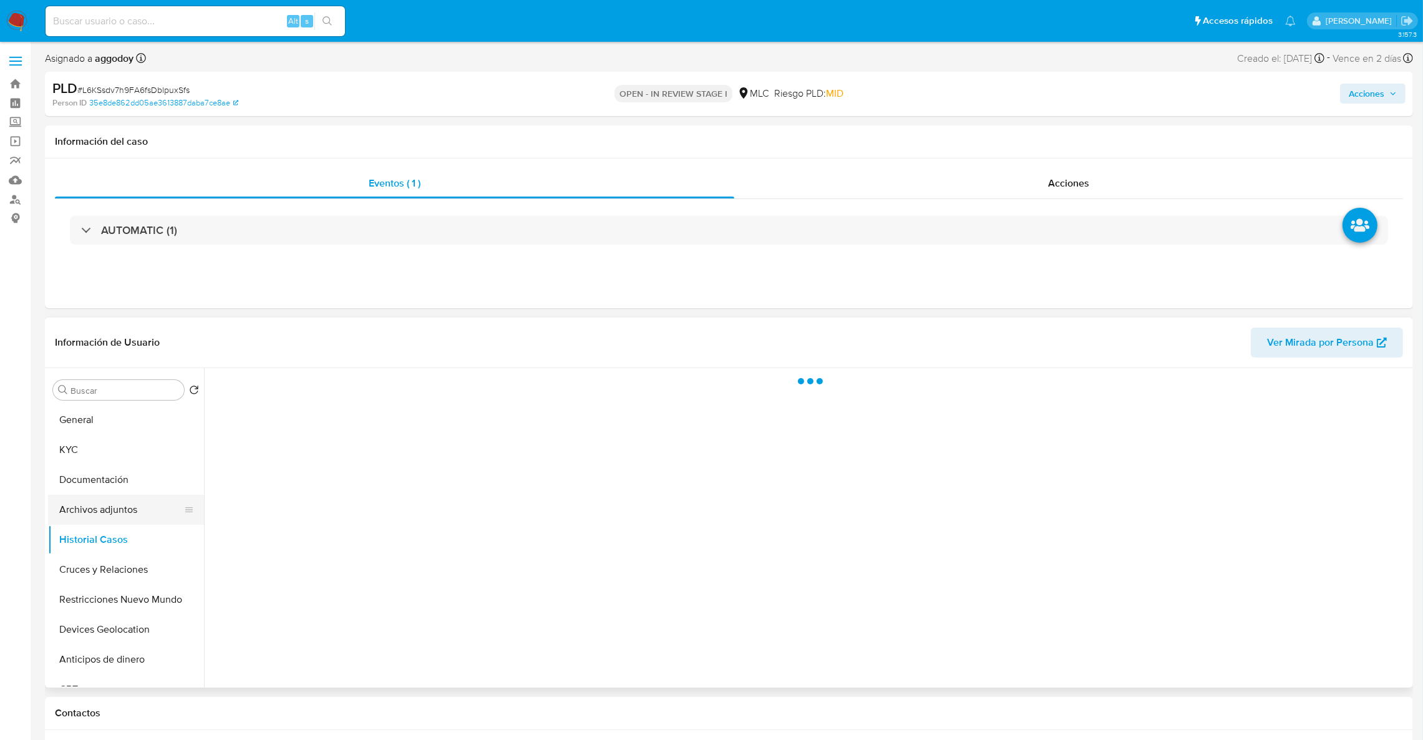
click at [123, 514] on button "Archivos adjuntos" at bounding box center [121, 510] width 146 height 30
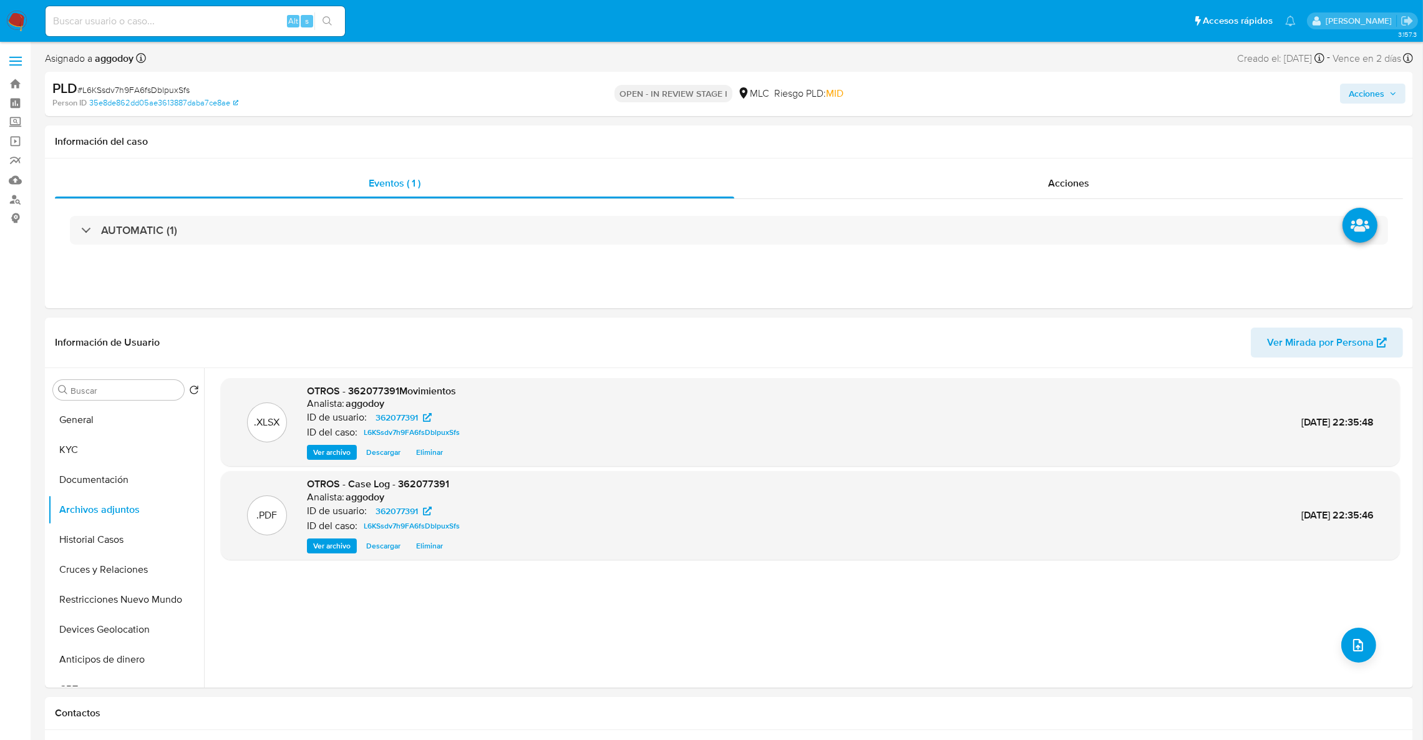
click at [1390, 90] on icon "button" at bounding box center [1392, 93] width 7 height 7
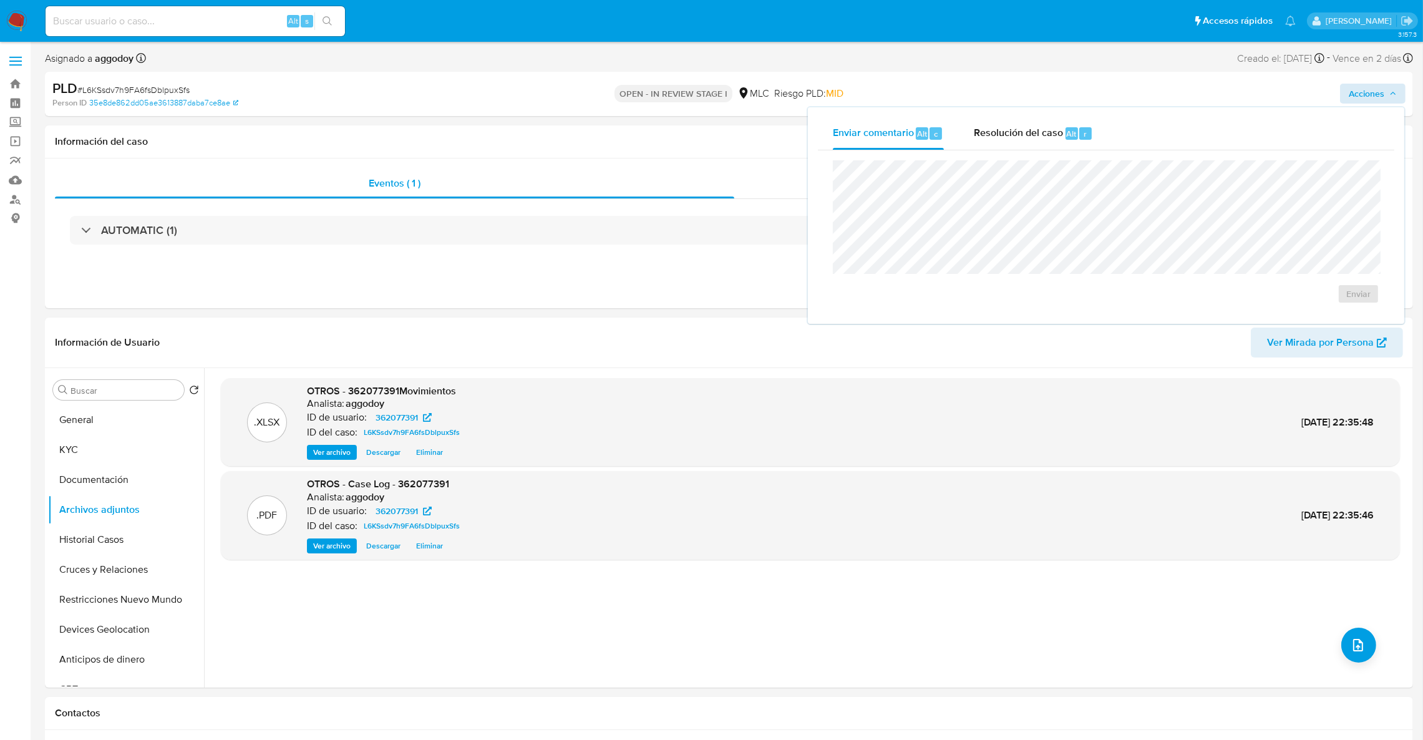
click at [1021, 150] on div "Enviar" at bounding box center [1106, 231] width 576 height 163
click at [1013, 140] on span "Resolución del caso" at bounding box center [1018, 133] width 89 height 14
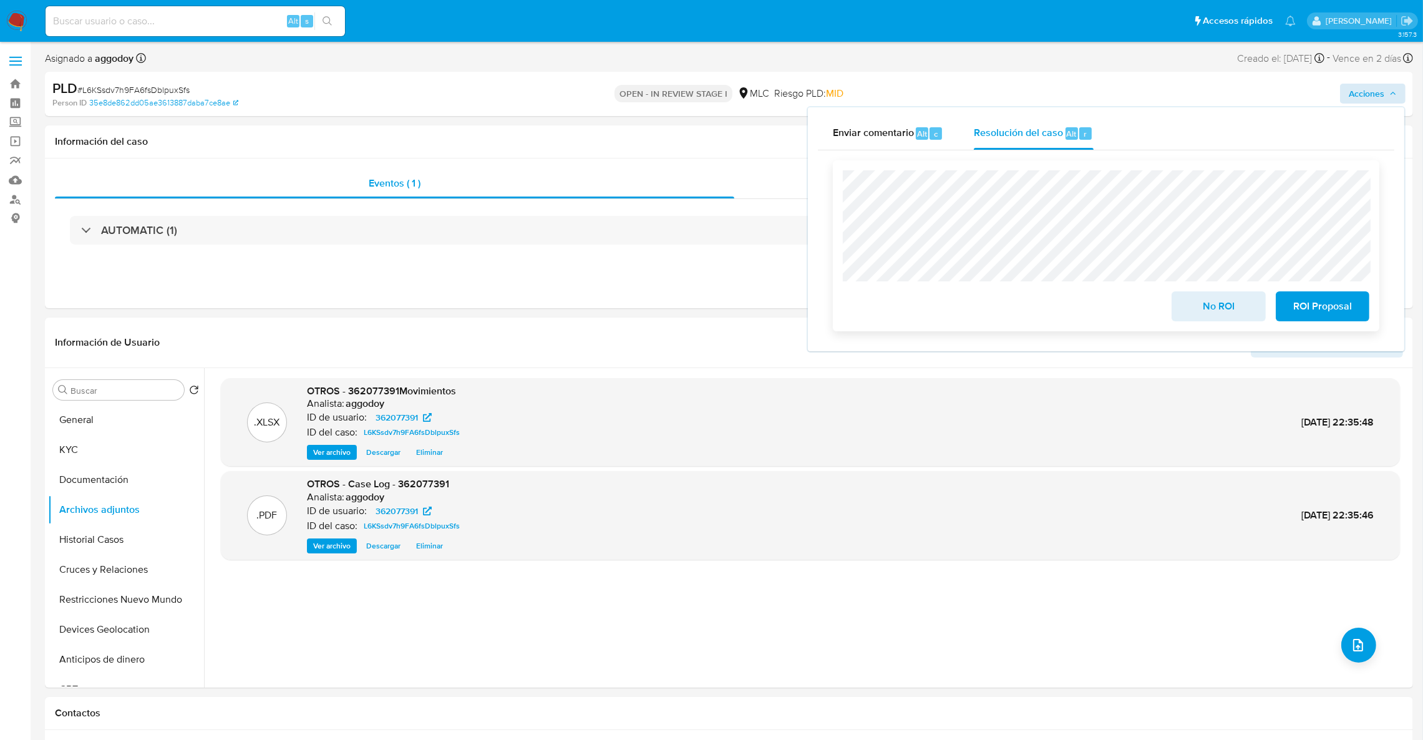
click at [1346, 314] on span "ROI Proposal" at bounding box center [1322, 306] width 61 height 27
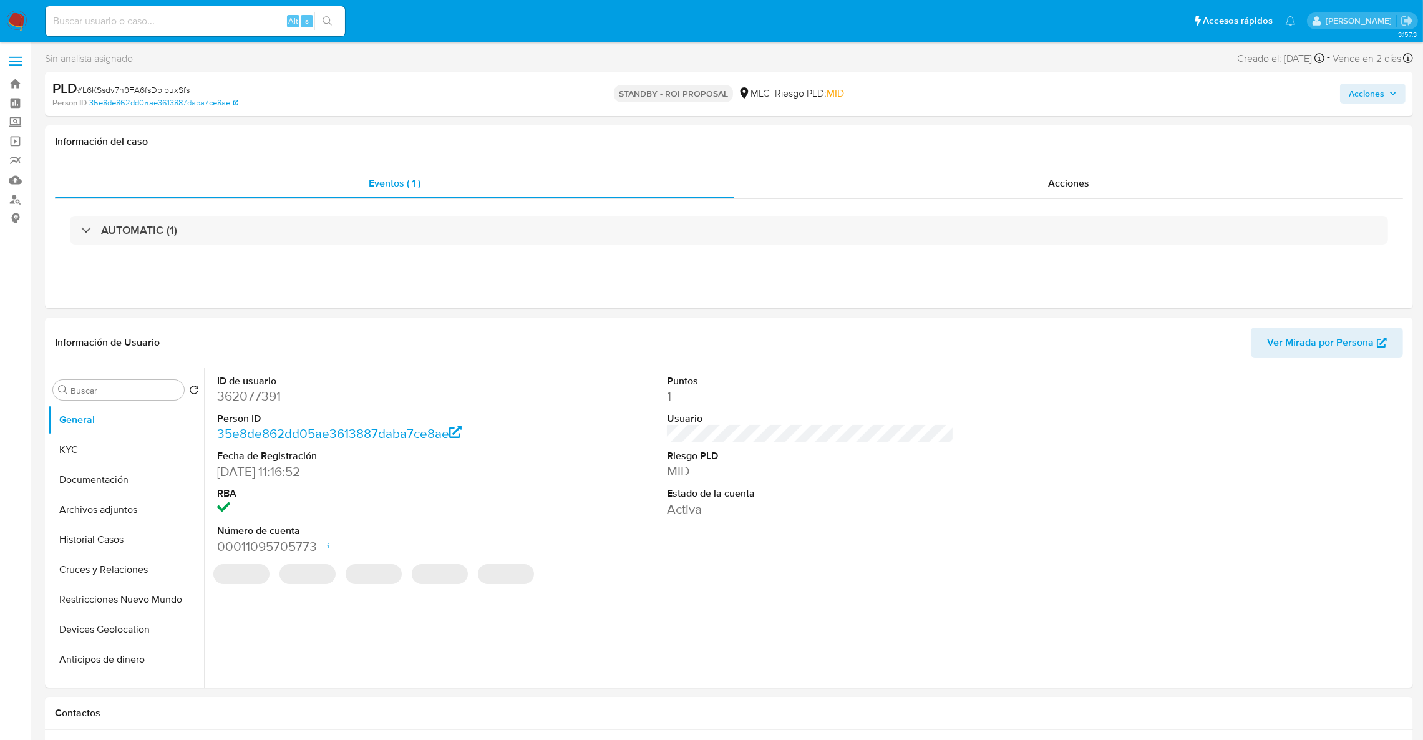
select select "10"
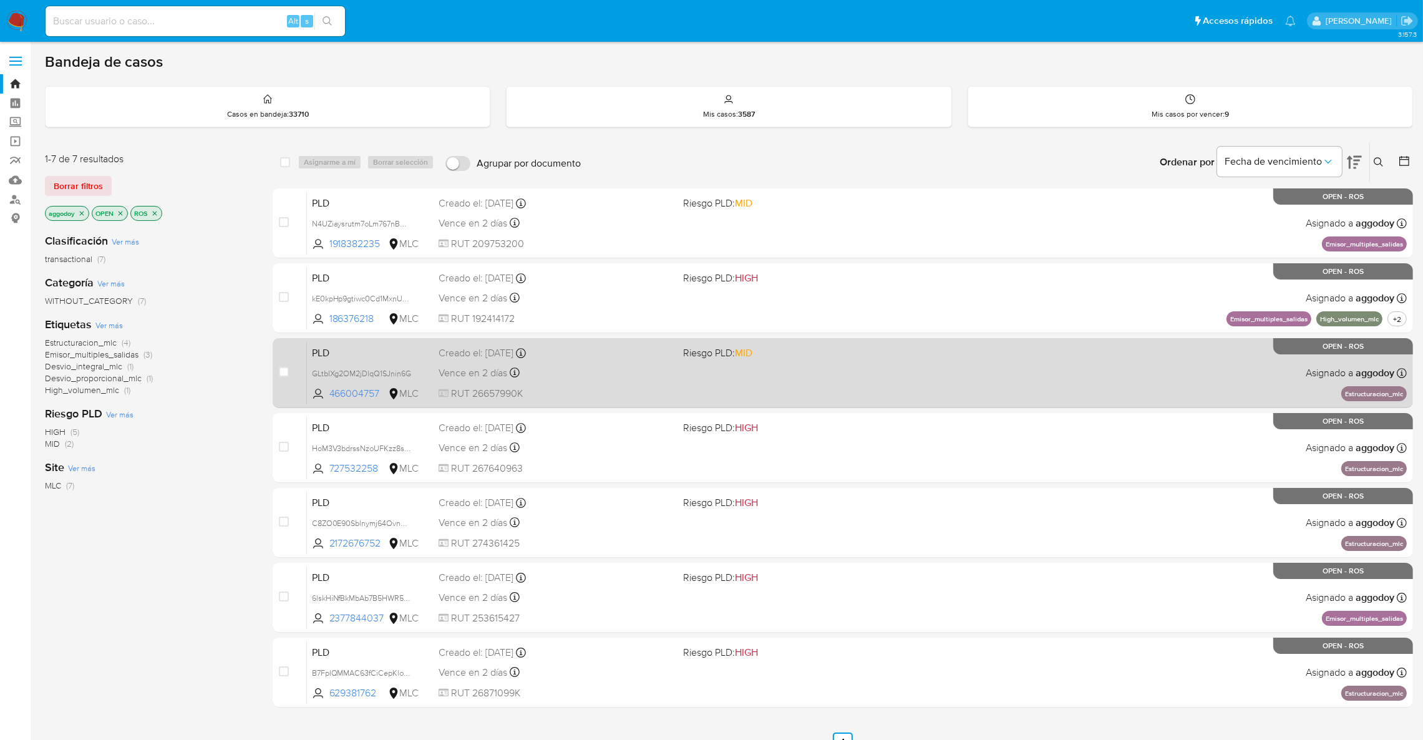
click at [702, 341] on div "PLD GLtbIXg2OM2jDlqQ1SJnin6G 466004757 MLC Riesgo PLD: MID Creado el: [DATE] Cr…" at bounding box center [857, 372] width 1100 height 63
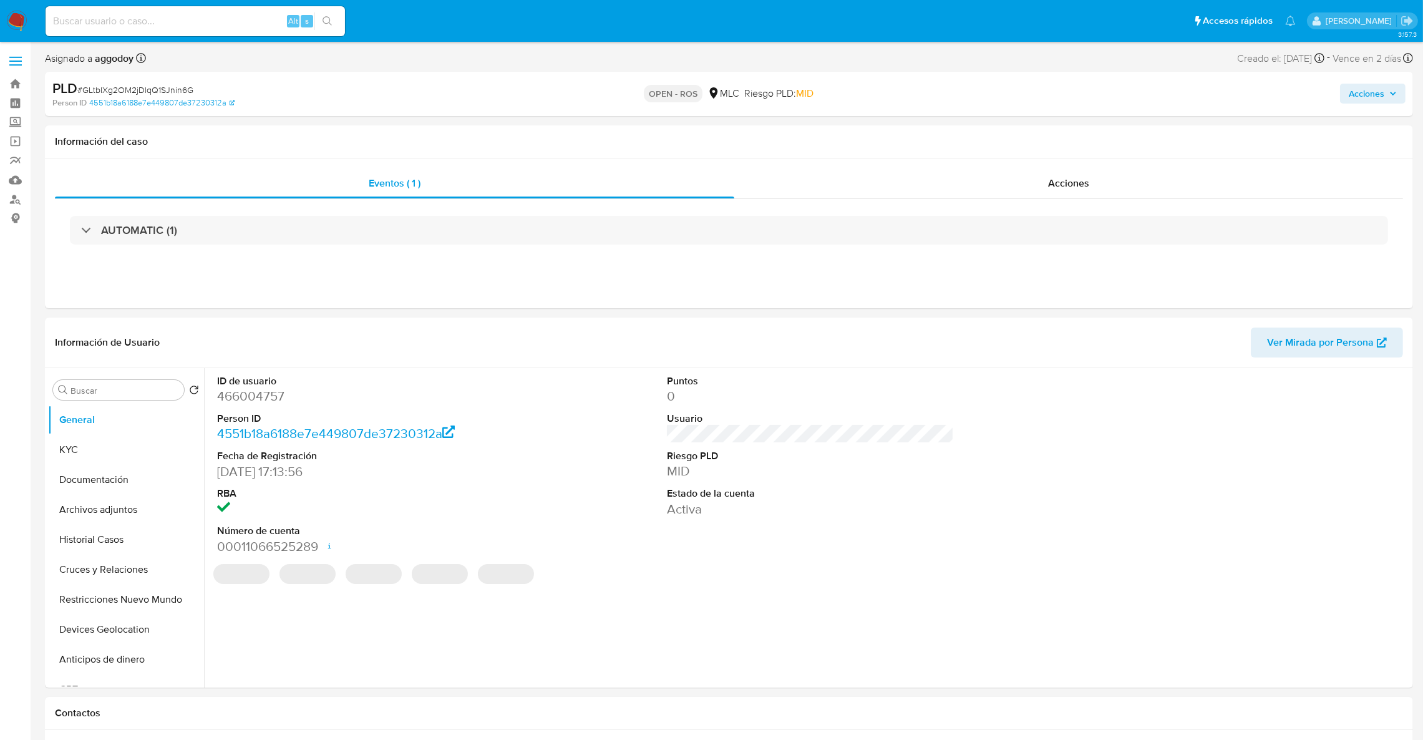
select select "10"
drag, startPoint x: 257, startPoint y: 391, endPoint x: 113, endPoint y: 81, distance: 341.9
click at [113, 81] on div "PLD # GLtbIXg2OM2jDlqQ1SJnin6G" at bounding box center [275, 88] width 447 height 19
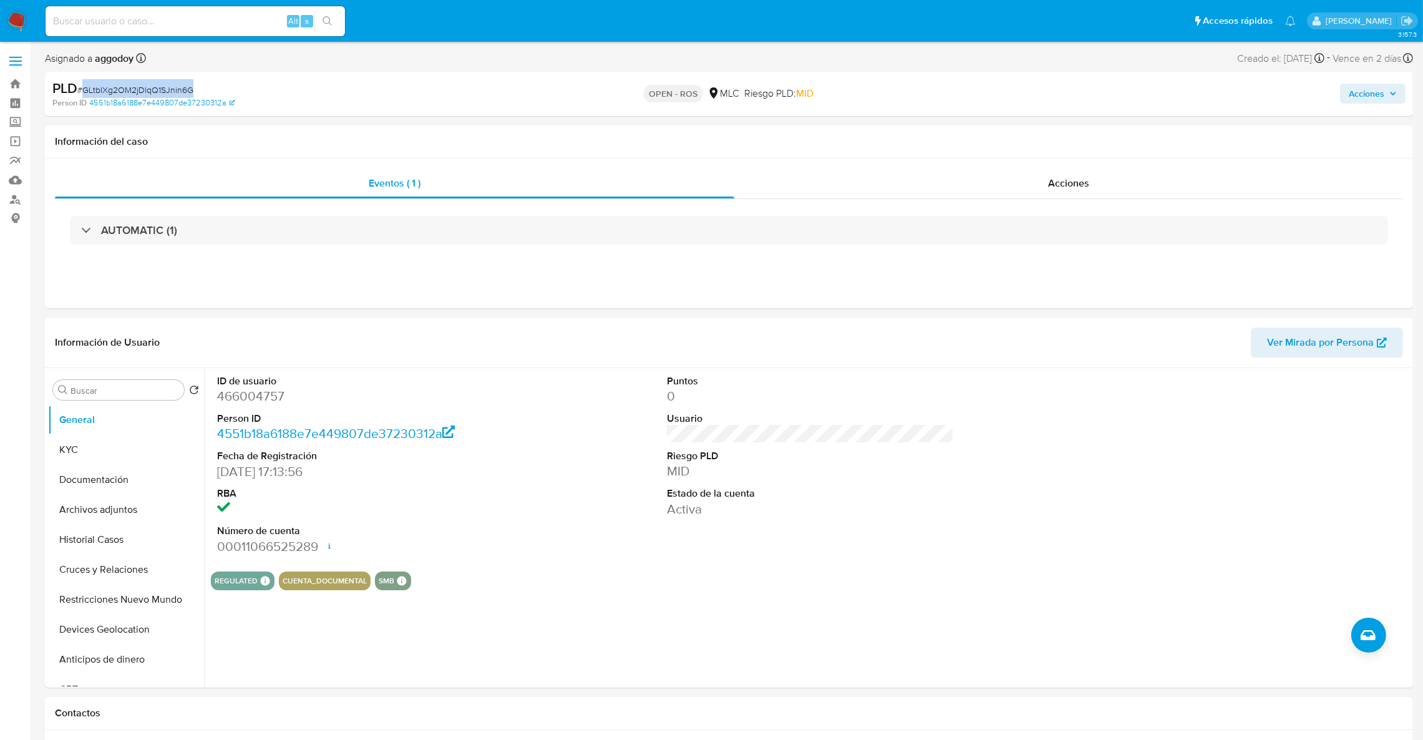
click at [113, 81] on div "PLD # GLtbIXg2OM2jDlqQ1SJnin6G" at bounding box center [275, 88] width 447 height 19
copy span "GLtbIXg2OM2jDlqQ1SJnin6G"
click at [110, 437] on button "KYC" at bounding box center [121, 450] width 146 height 30
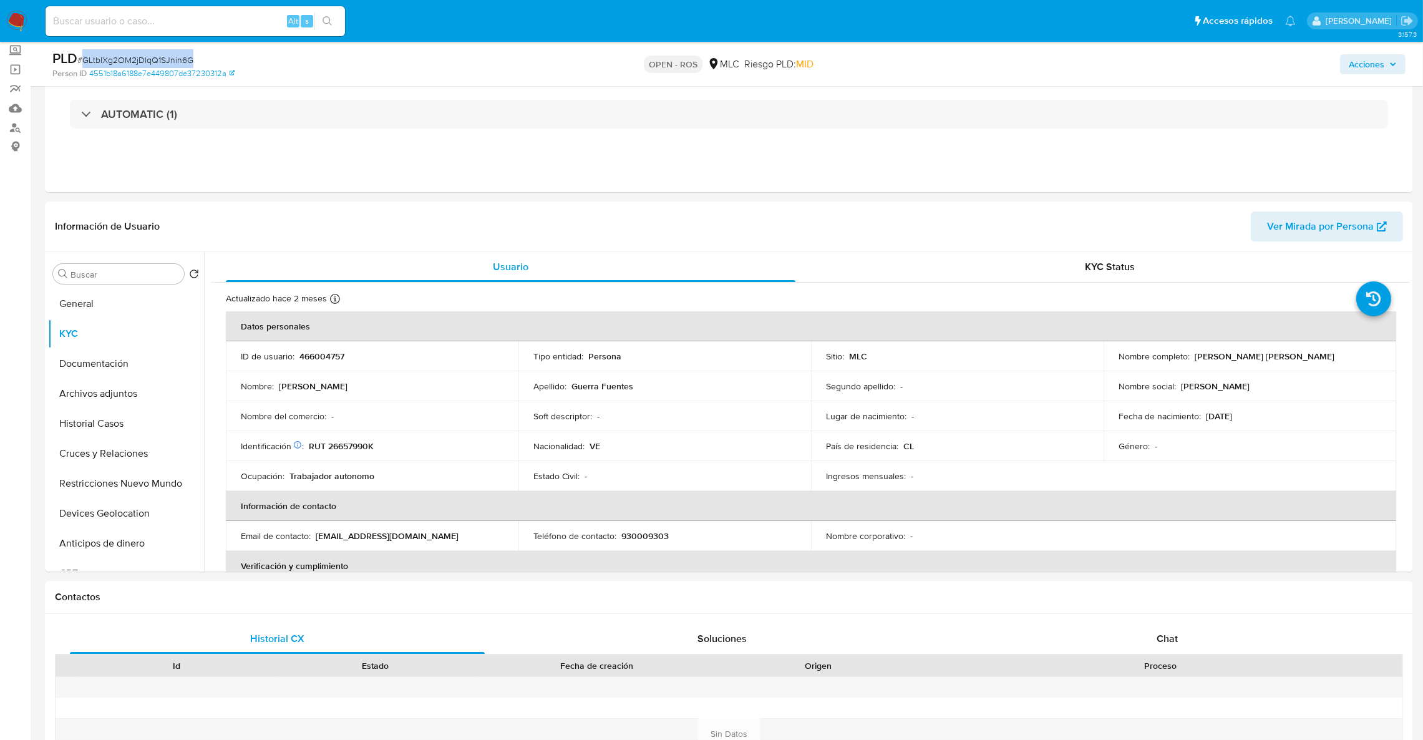
scroll to position [95, 0]
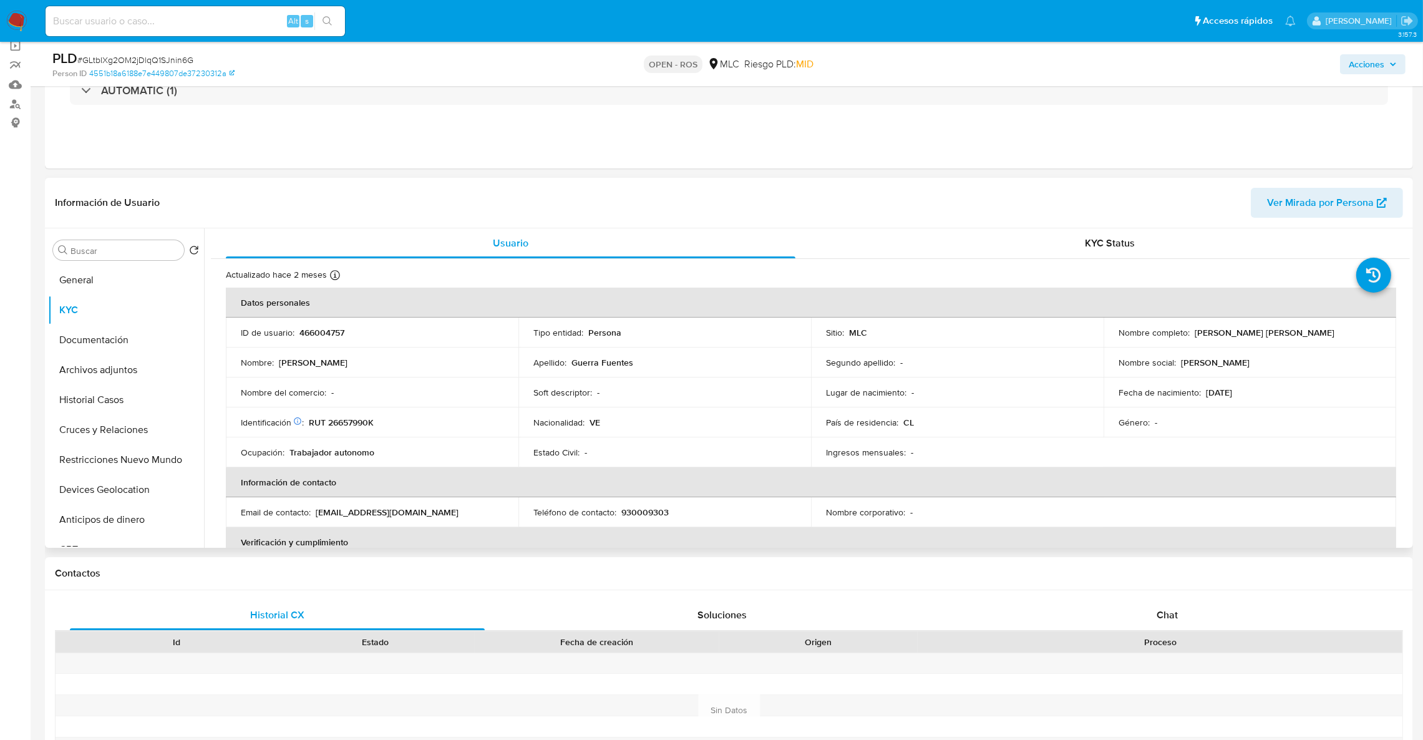
click at [323, 333] on p "466004757" at bounding box center [321, 332] width 45 height 11
copy p "466004757"
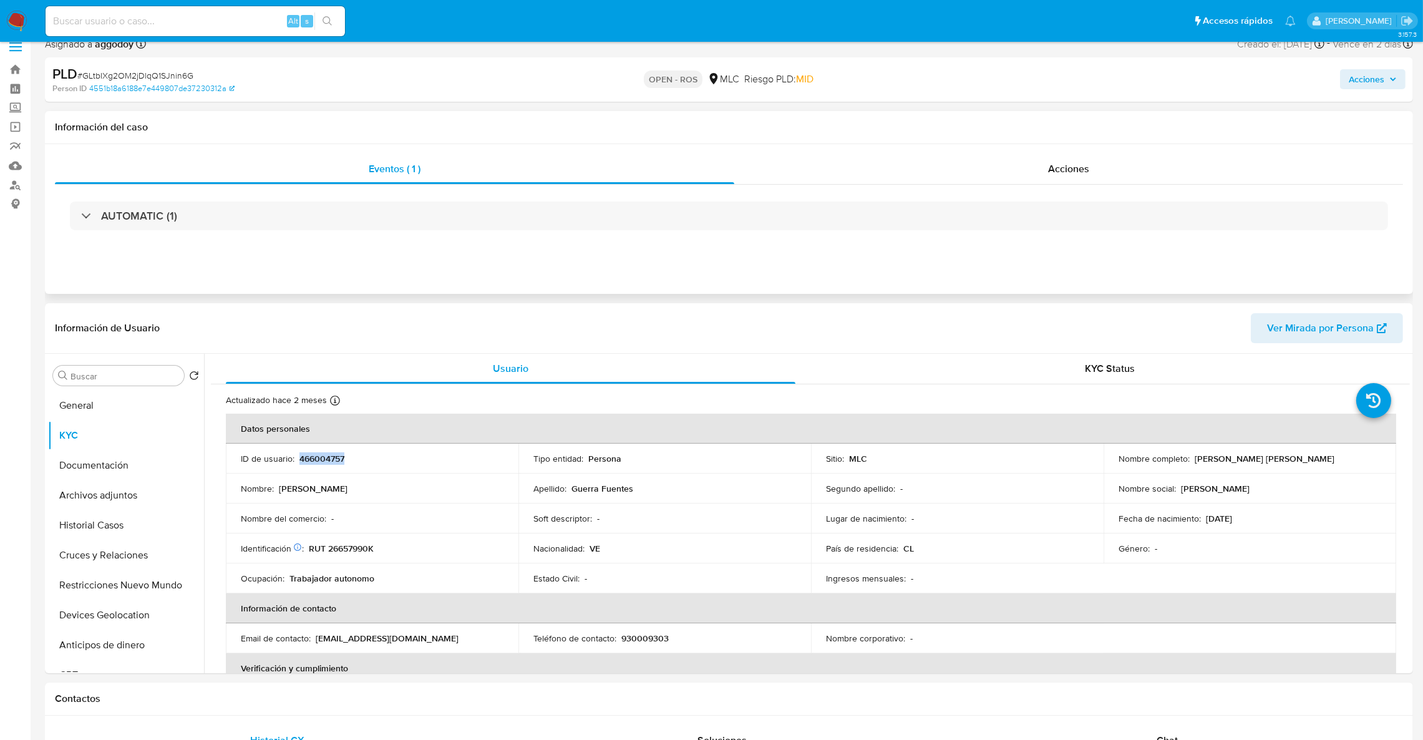
scroll to position [0, 0]
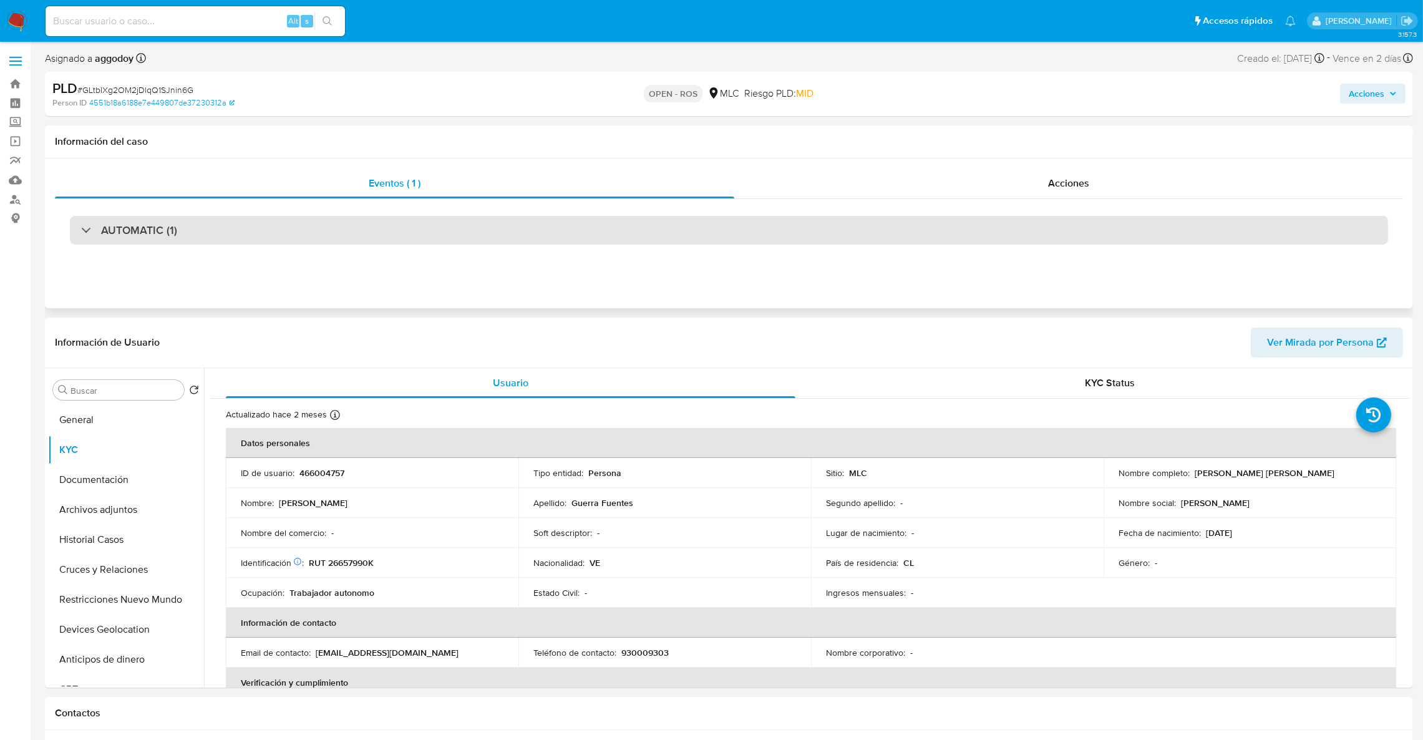
drag, startPoint x: 364, startPoint y: 203, endPoint x: 357, endPoint y: 228, distance: 25.3
click at [364, 203] on div "AUTOMATIC (1)" at bounding box center [729, 230] width 1348 height 62
click at [357, 228] on div "AUTOMATIC (1)" at bounding box center [729, 230] width 1318 height 29
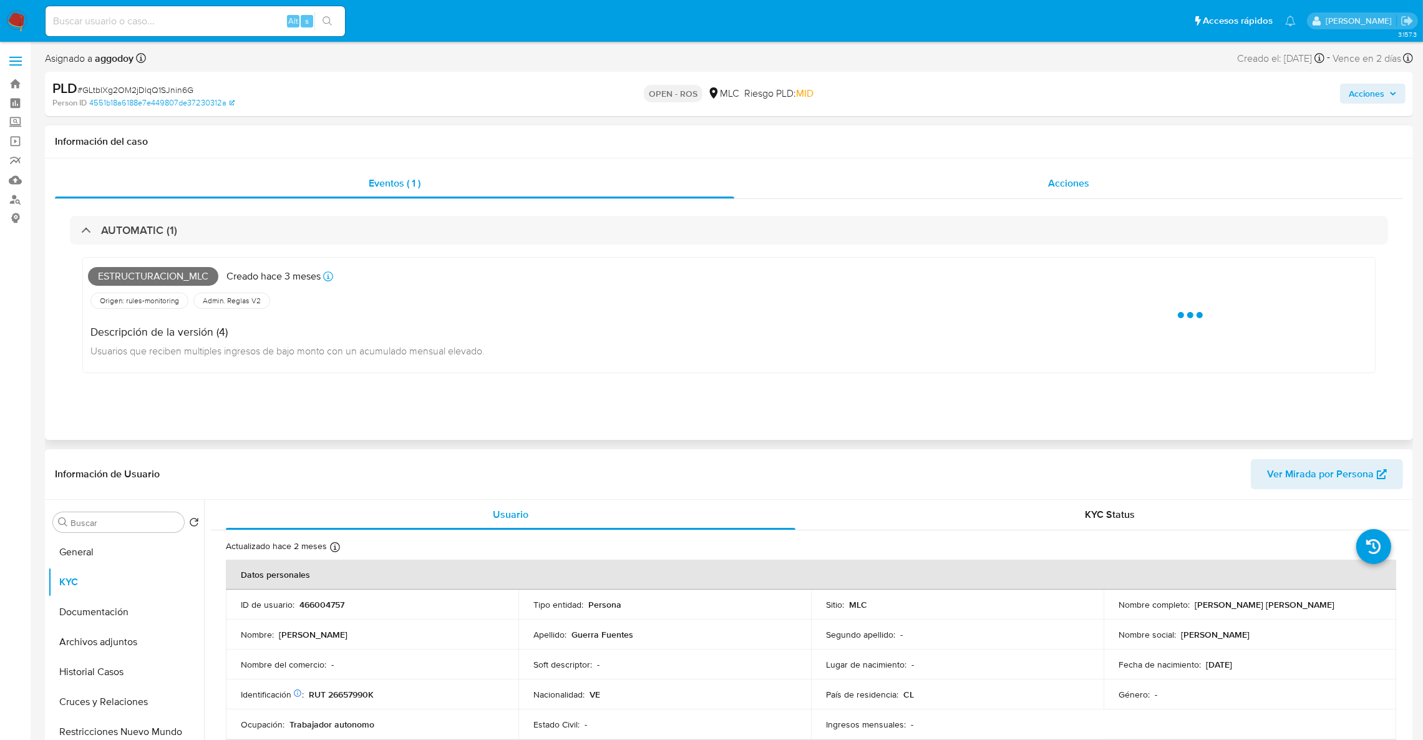
click at [985, 197] on div "Acciones" at bounding box center [1068, 183] width 669 height 30
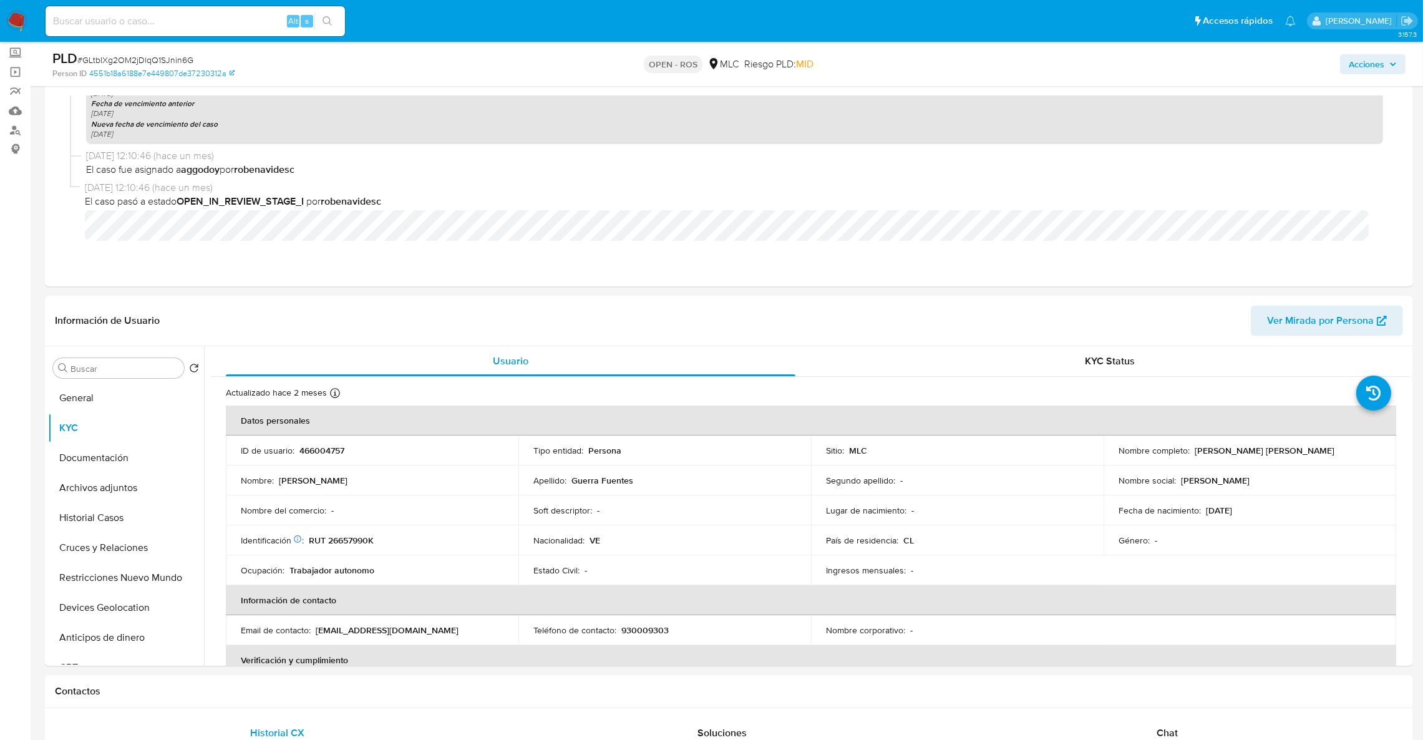
scroll to position [280, 0]
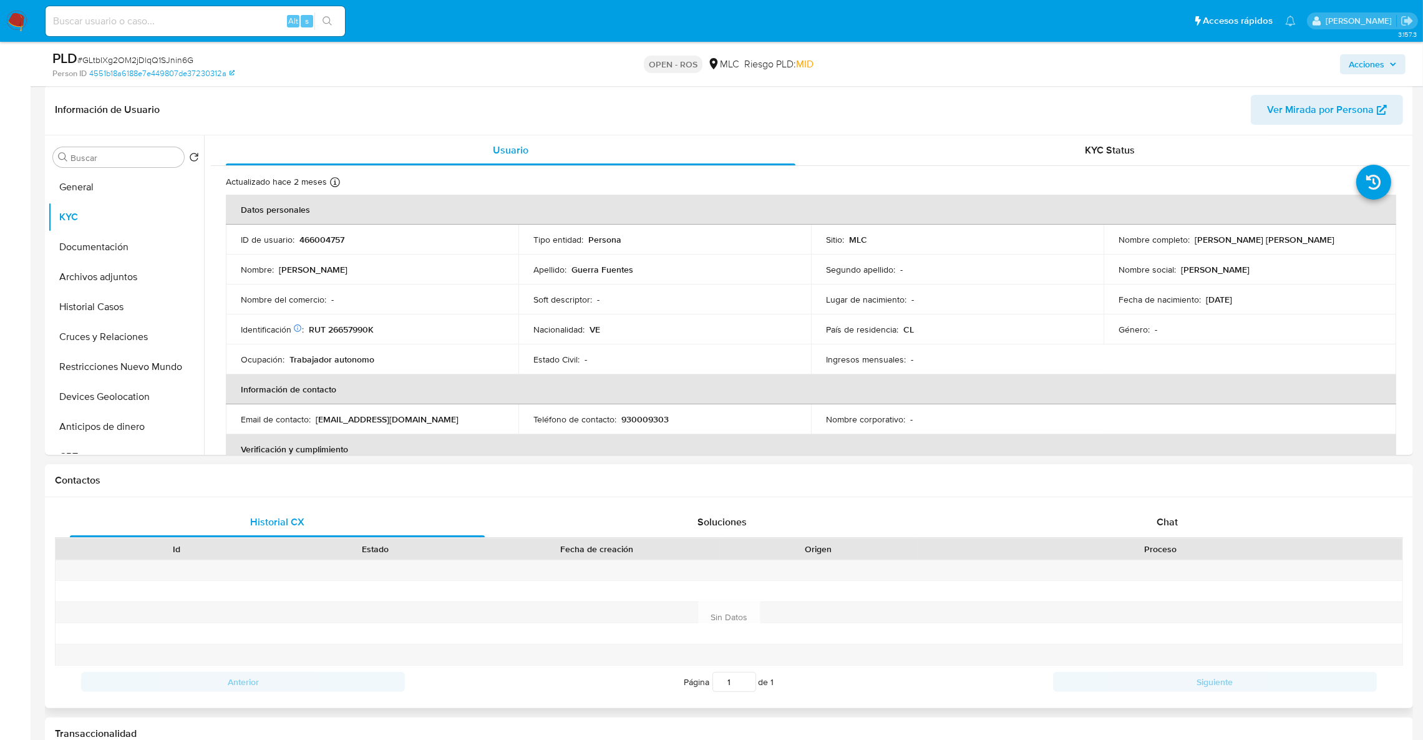
drag, startPoint x: 1092, startPoint y: 515, endPoint x: 1116, endPoint y: 481, distance: 41.2
click at [1092, 514] on div "Chat" at bounding box center [1166, 522] width 415 height 30
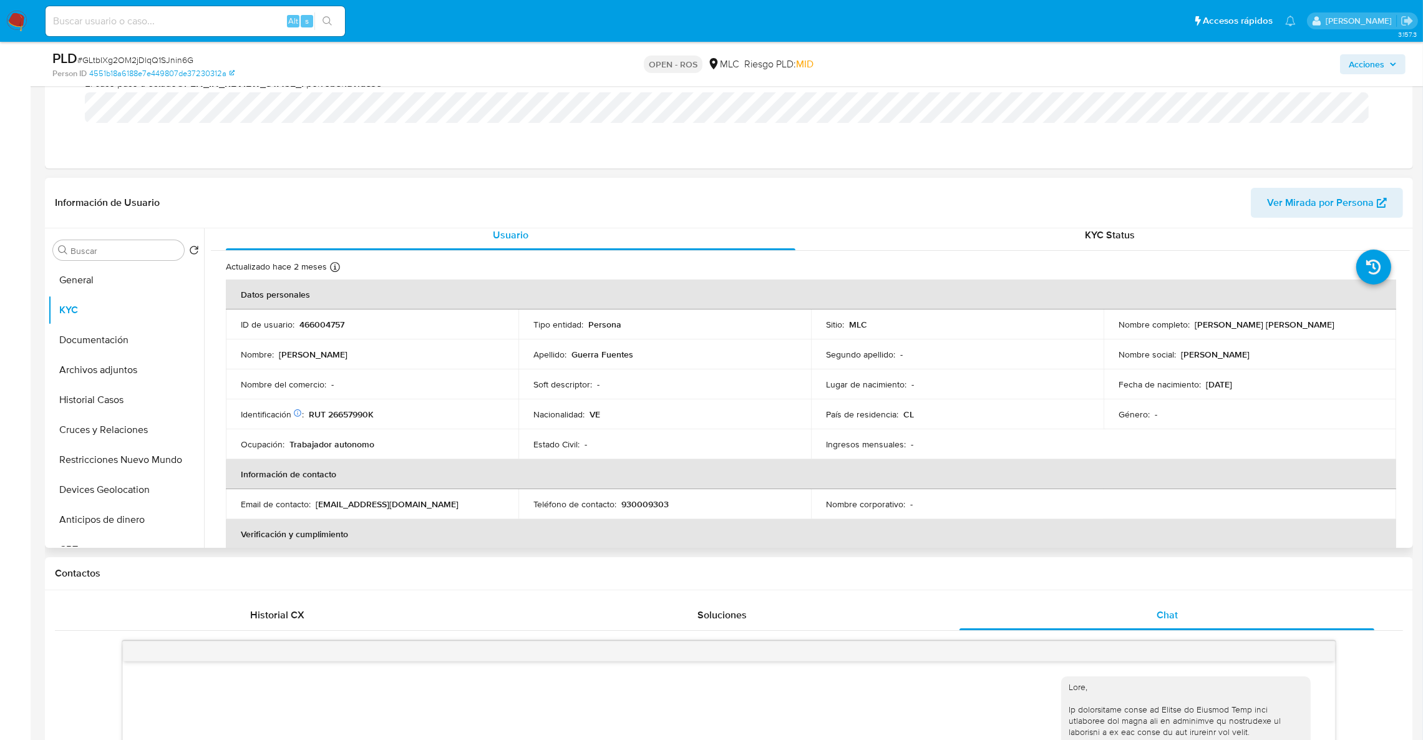
scroll to position [0, 0]
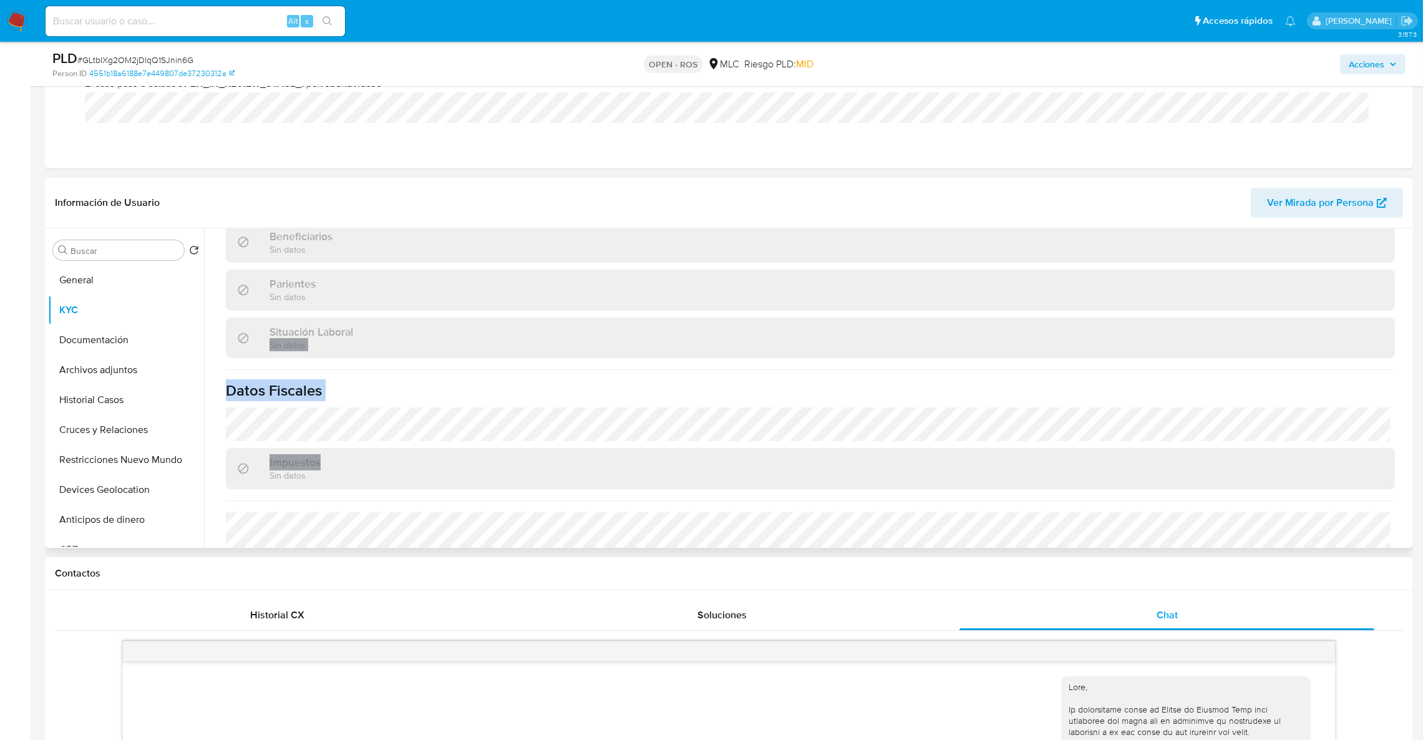
drag, startPoint x: 872, startPoint y: 389, endPoint x: 860, endPoint y: 433, distance: 45.1
click at [860, 433] on div "Actualizado hace 2 meses Creado: [DATE] 23:54:02 Actualizado: [DATE] 10:39:13 D…" at bounding box center [810, 180] width 1199 height 965
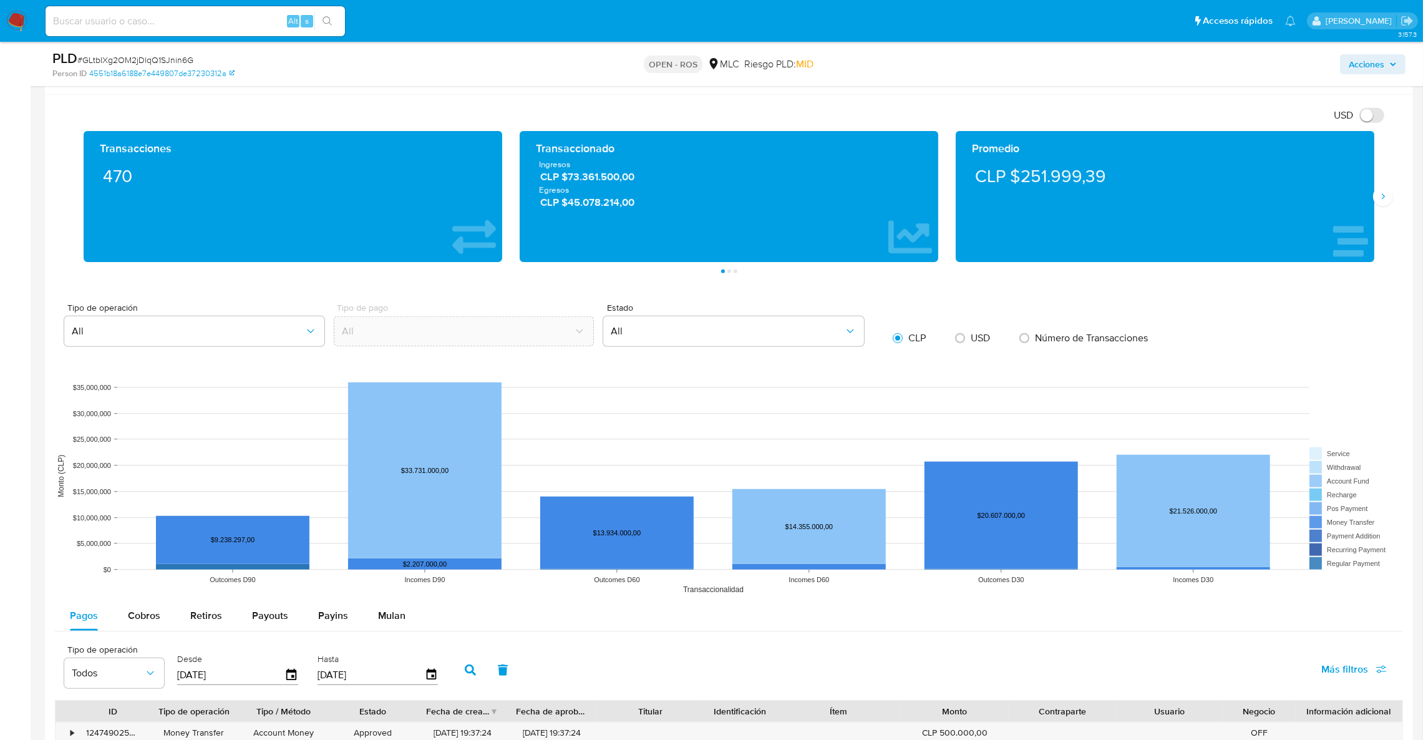
scroll to position [1404, 0]
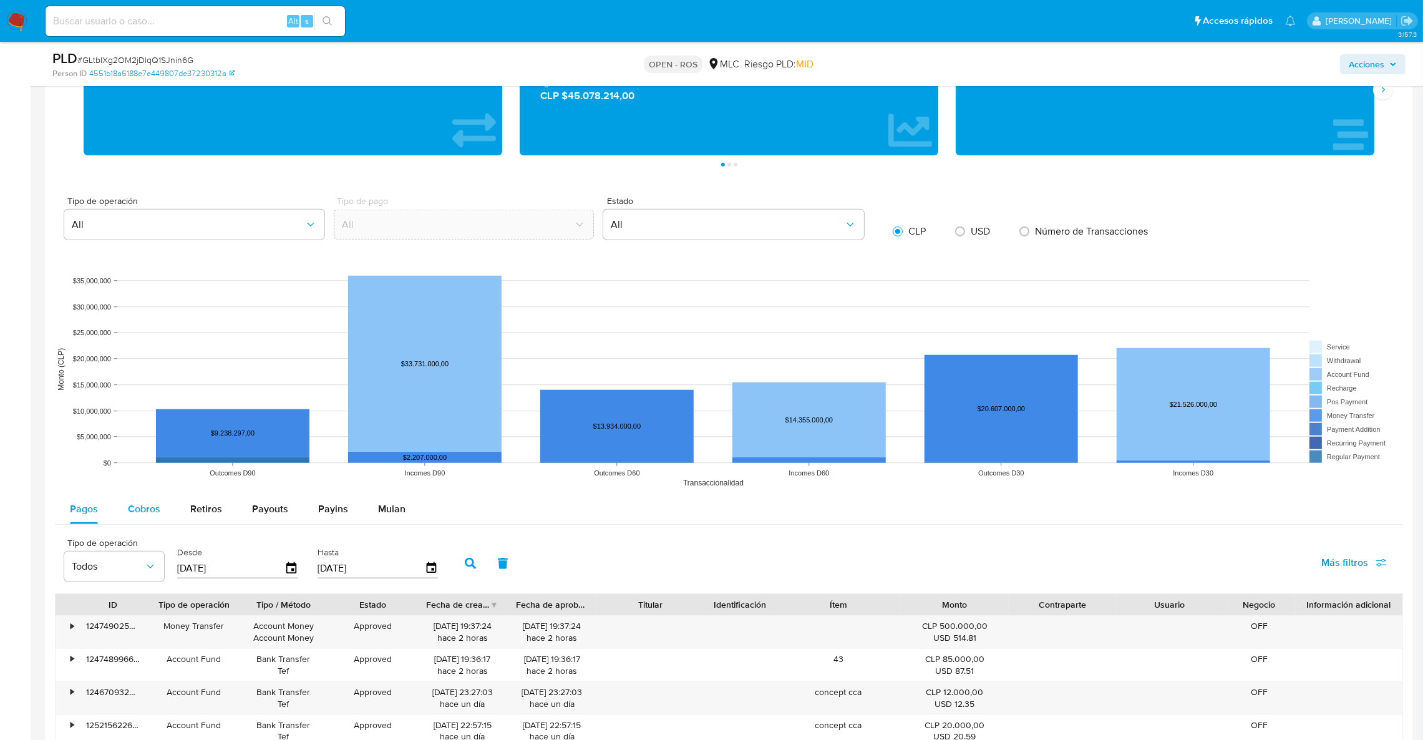
click at [154, 518] on div "Cobros" at bounding box center [144, 509] width 32 height 30
select select "10"
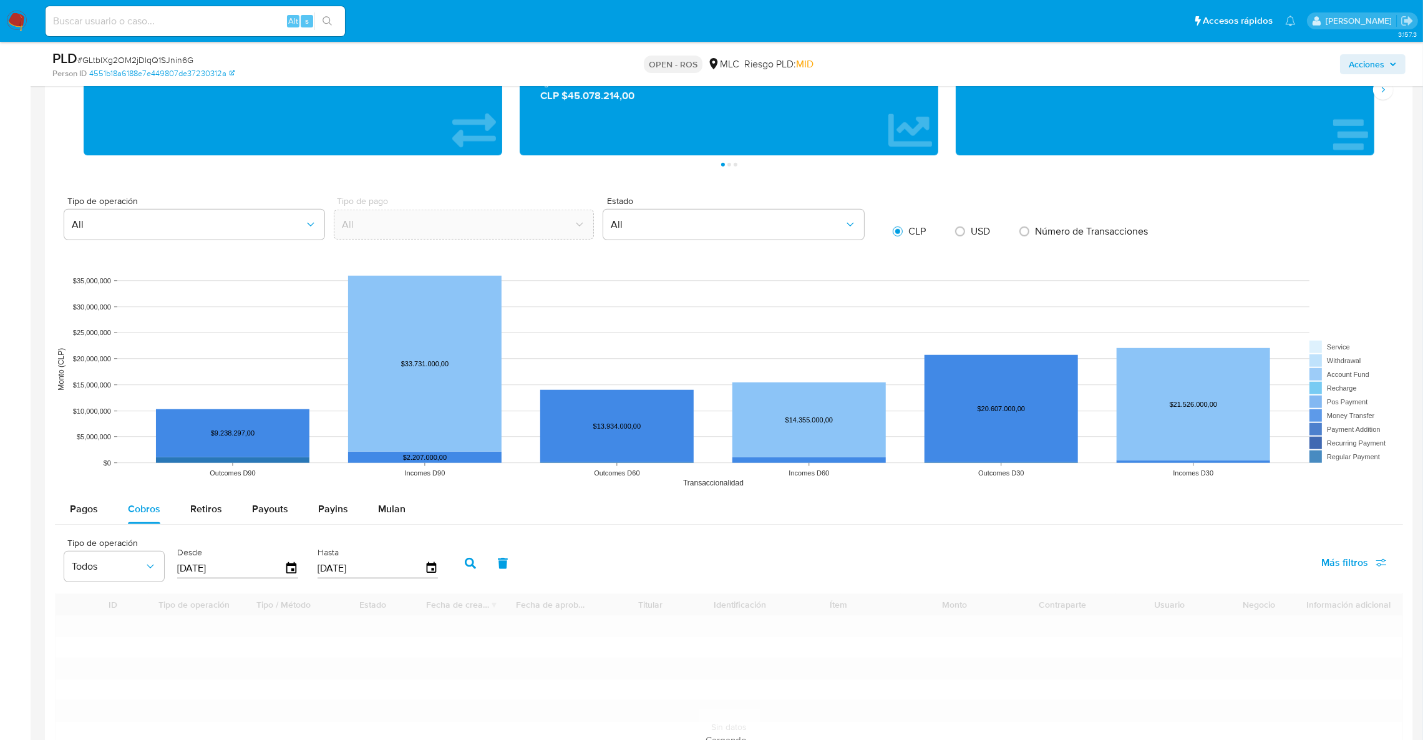
scroll to position [1497, 0]
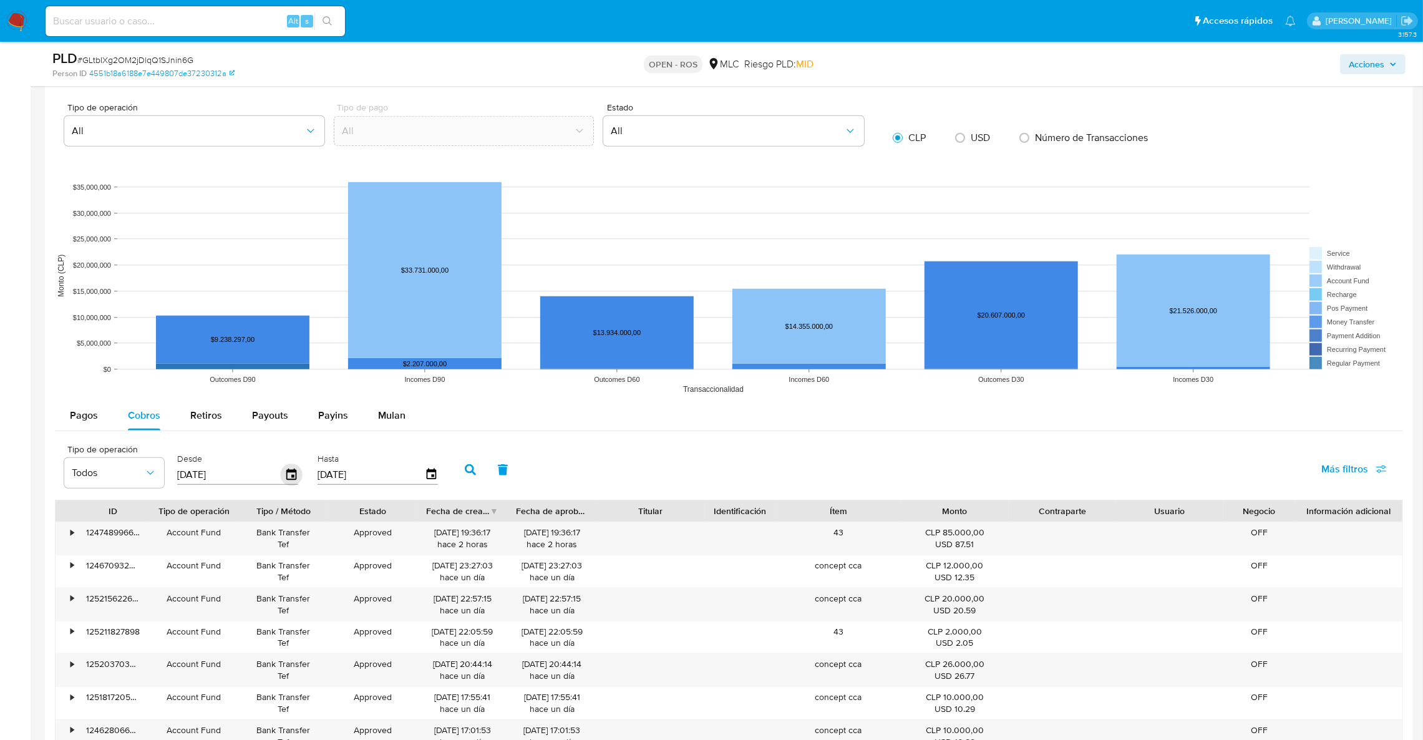
click at [286, 473] on icon "button" at bounding box center [291, 474] width 10 height 11
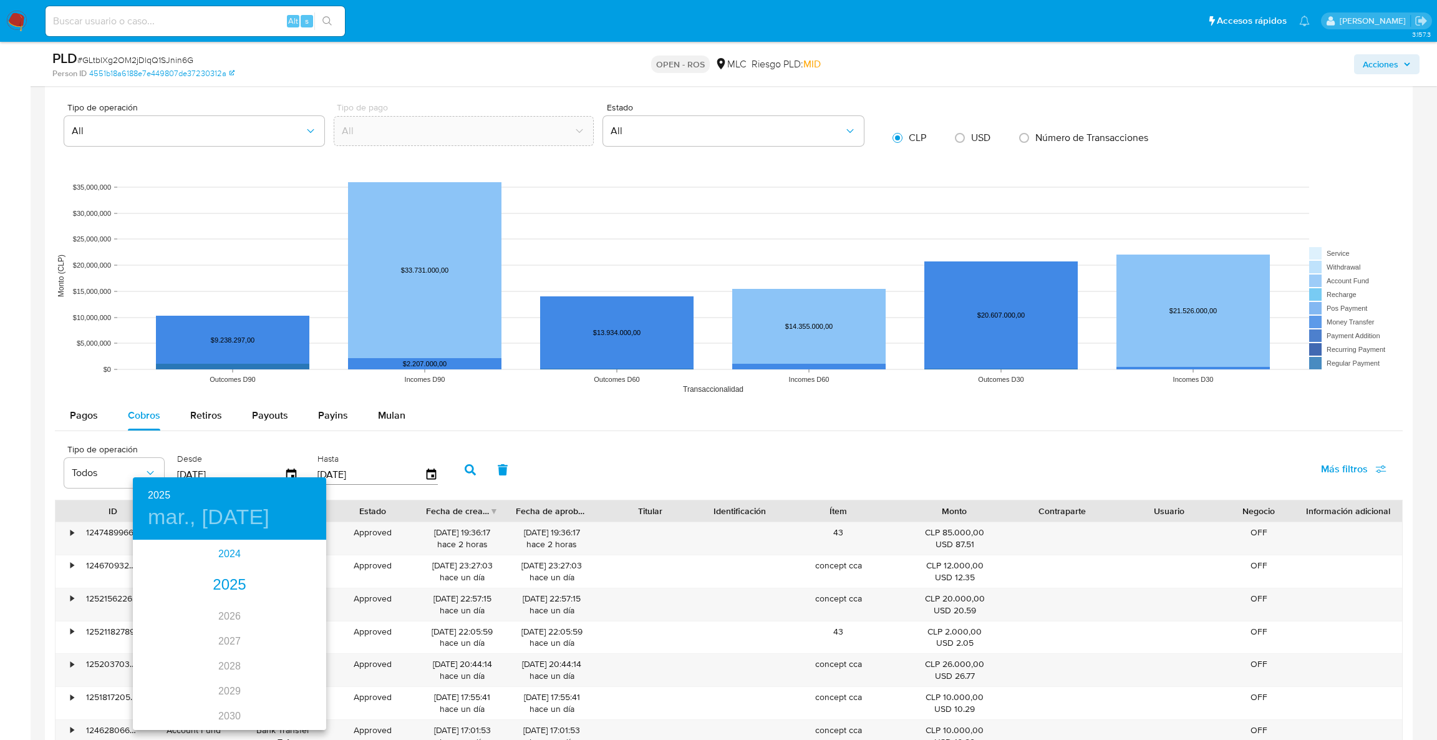
click at [229, 557] on div "2024" at bounding box center [229, 553] width 193 height 25
click at [308, 660] on div "sep." at bounding box center [294, 658] width 64 height 47
click at [206, 653] on p "11" at bounding box center [205, 650] width 10 height 12
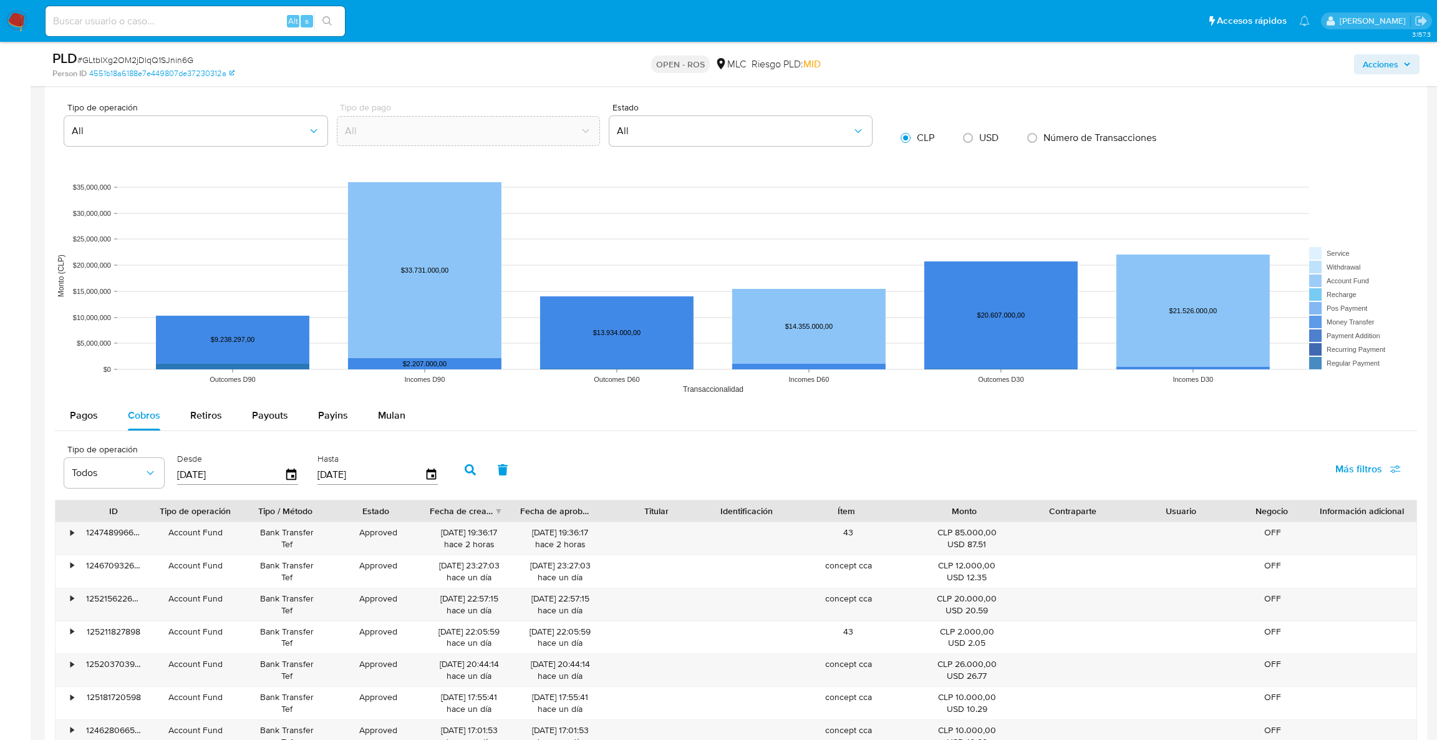
type input "[DATE]"
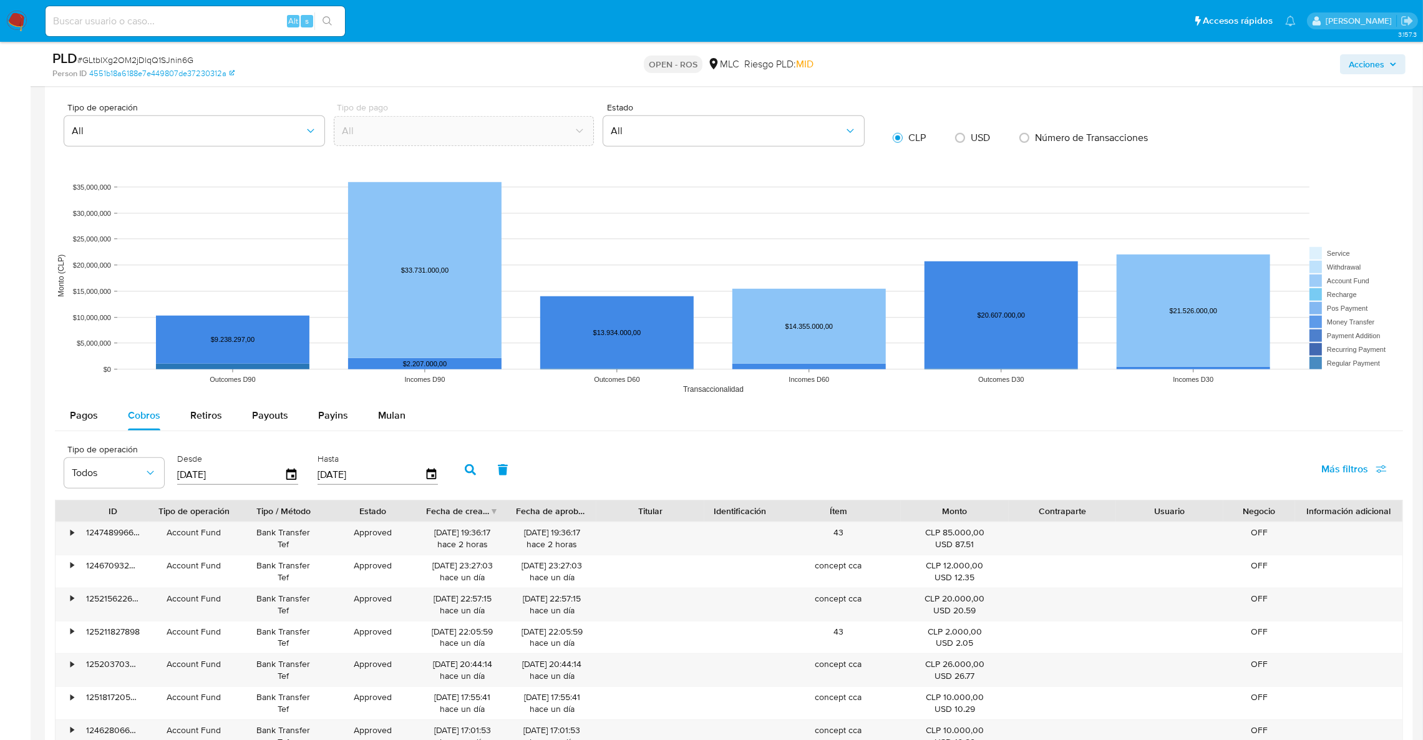
click at [465, 473] on icon "button" at bounding box center [470, 469] width 11 height 11
click at [493, 516] on div "Fecha de creación" at bounding box center [462, 510] width 90 height 21
